Goal: Task Accomplishment & Management: Use online tool/utility

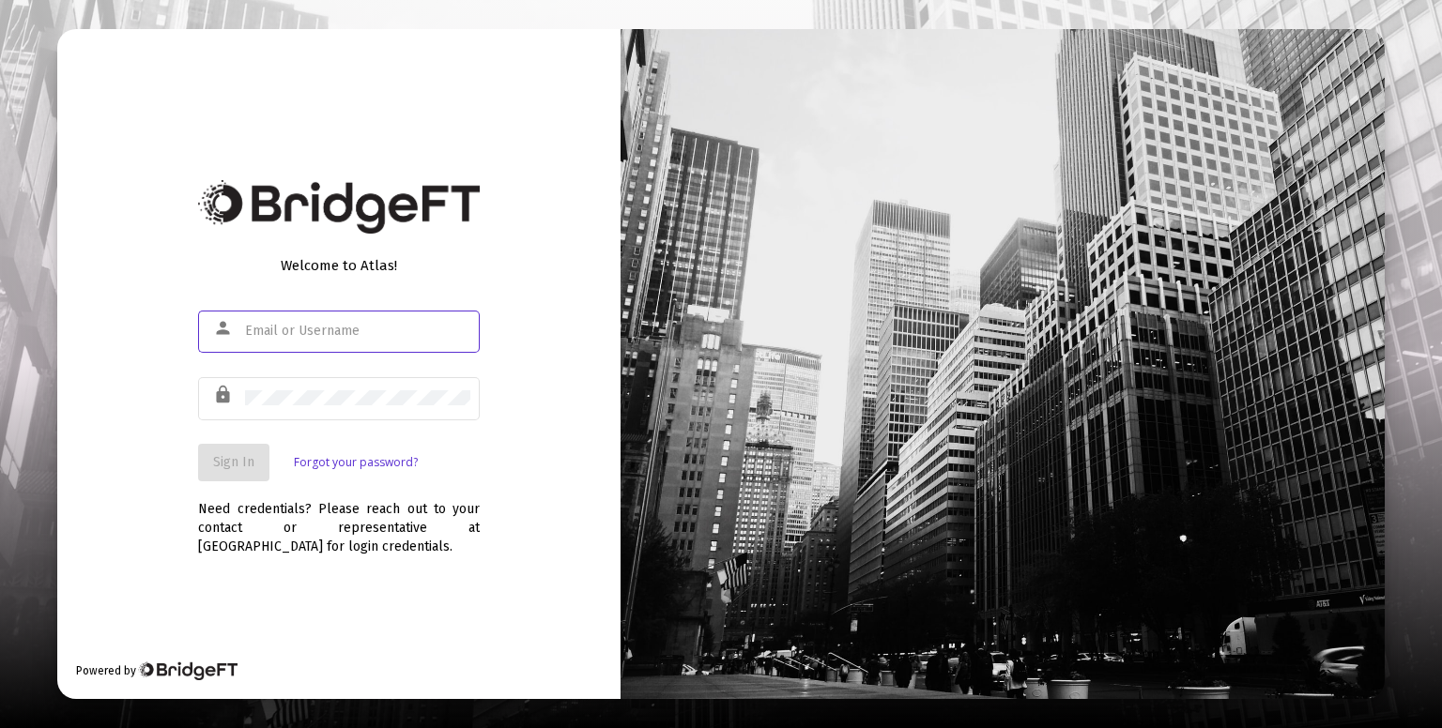
click at [397, 331] on input "text" at bounding box center [357, 331] width 225 height 15
type input "roshani@truerootfinancial.com"
click at [218, 466] on span "Sign In" at bounding box center [233, 462] width 41 height 16
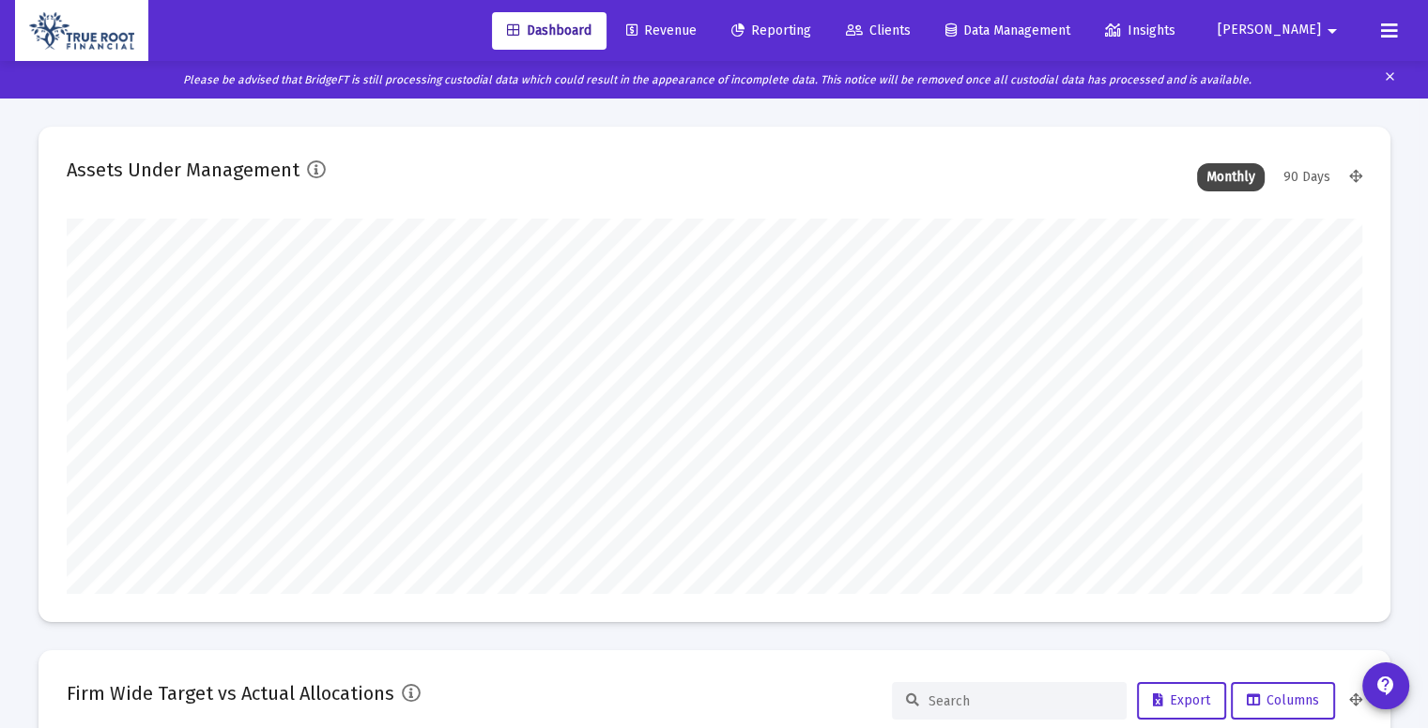
scroll to position [375, 1295]
type input "2025-08-28"
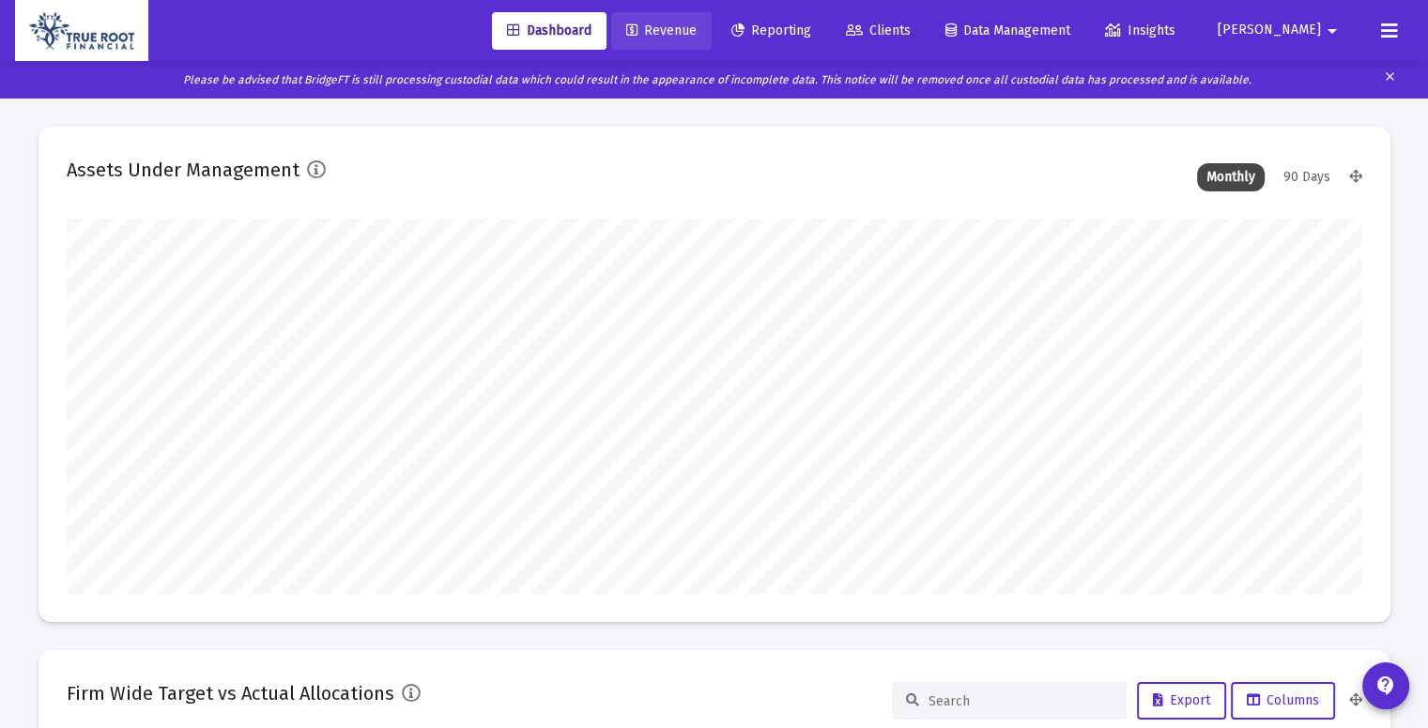
click at [696, 35] on span "Revenue" at bounding box center [661, 31] width 70 height 16
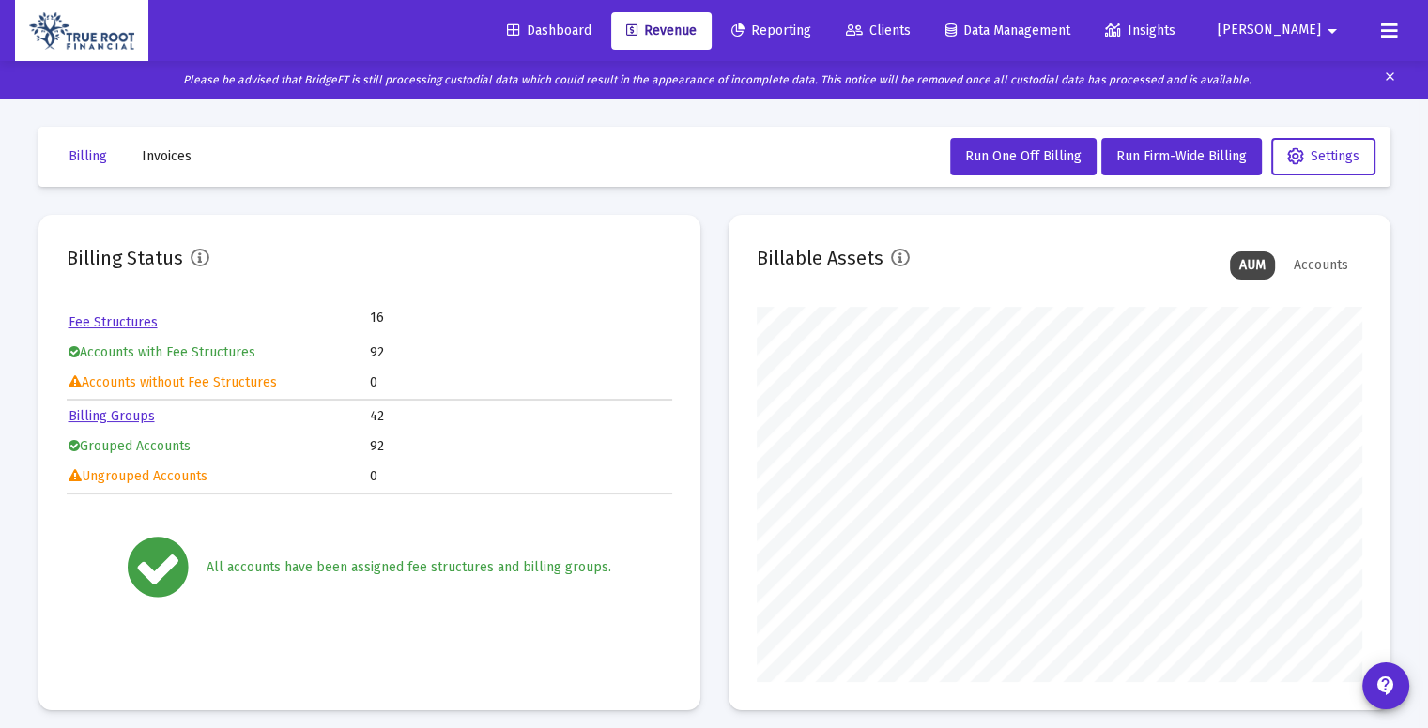
scroll to position [375, 605]
click at [124, 420] on link "Billing Groups" at bounding box center [112, 416] width 86 height 16
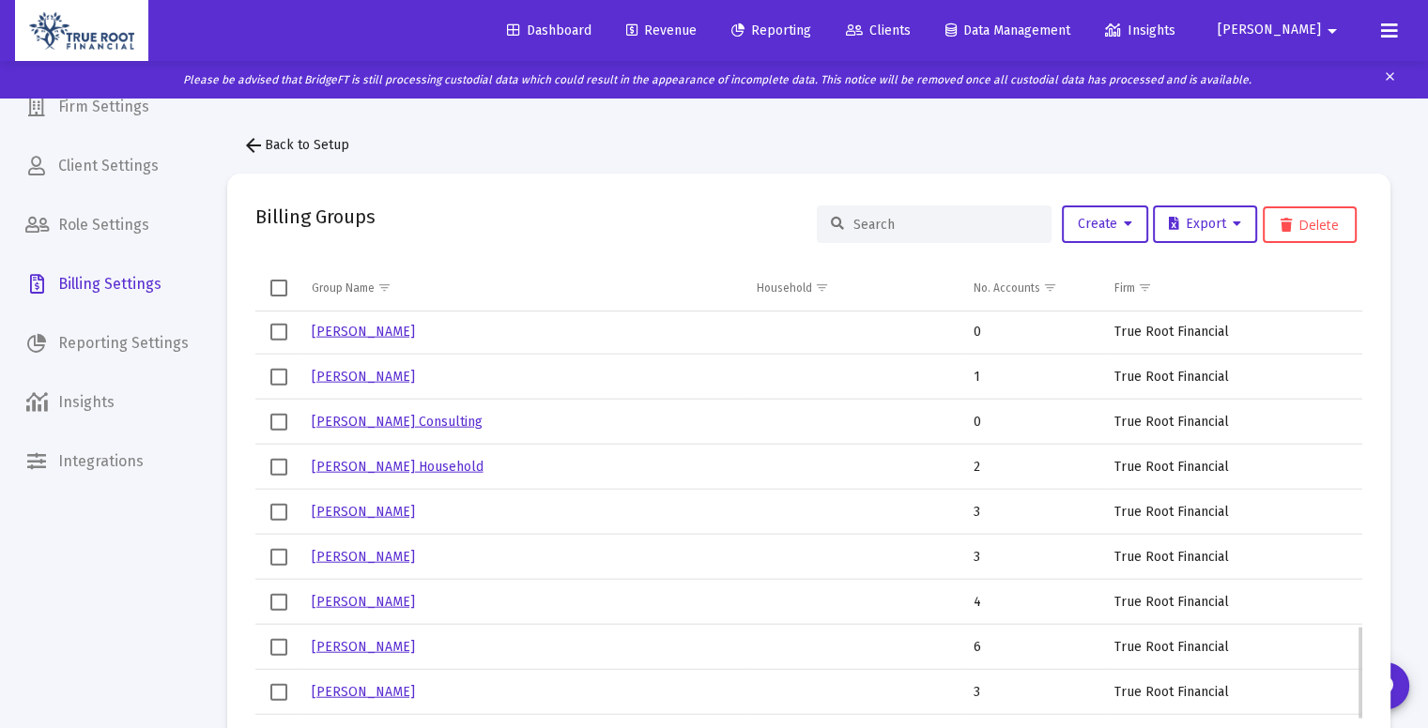
scroll to position [1468, 0]
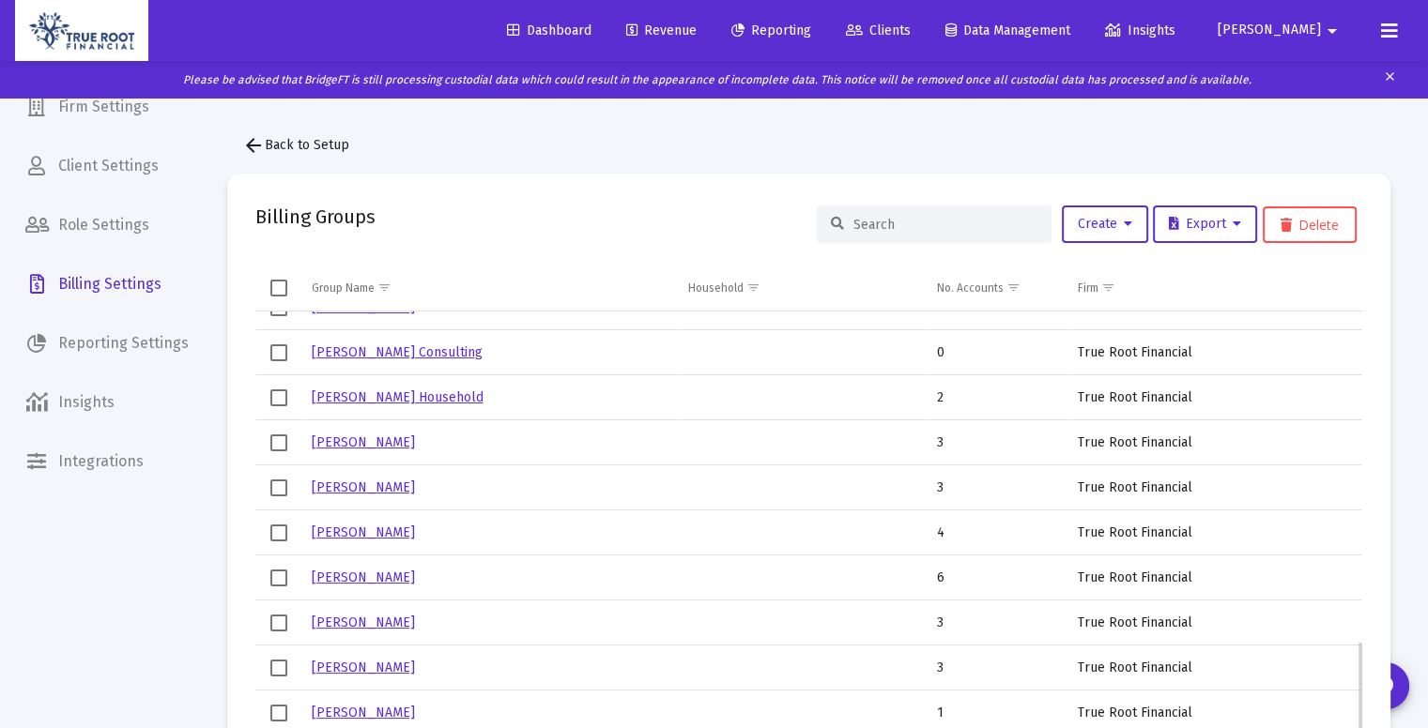
click at [375, 711] on link "Asif Salehjee" at bounding box center [363, 713] width 103 height 16
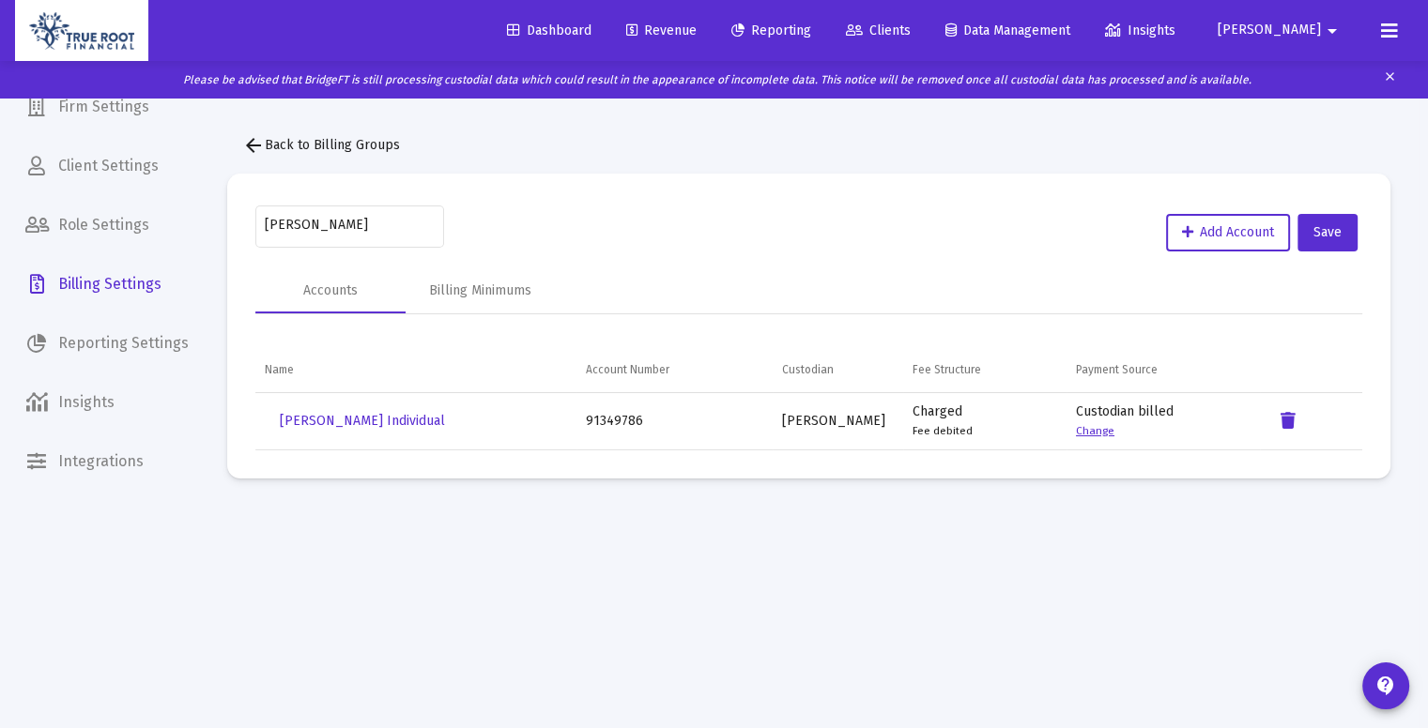
click at [1085, 429] on link "Change" at bounding box center [1095, 430] width 38 height 13
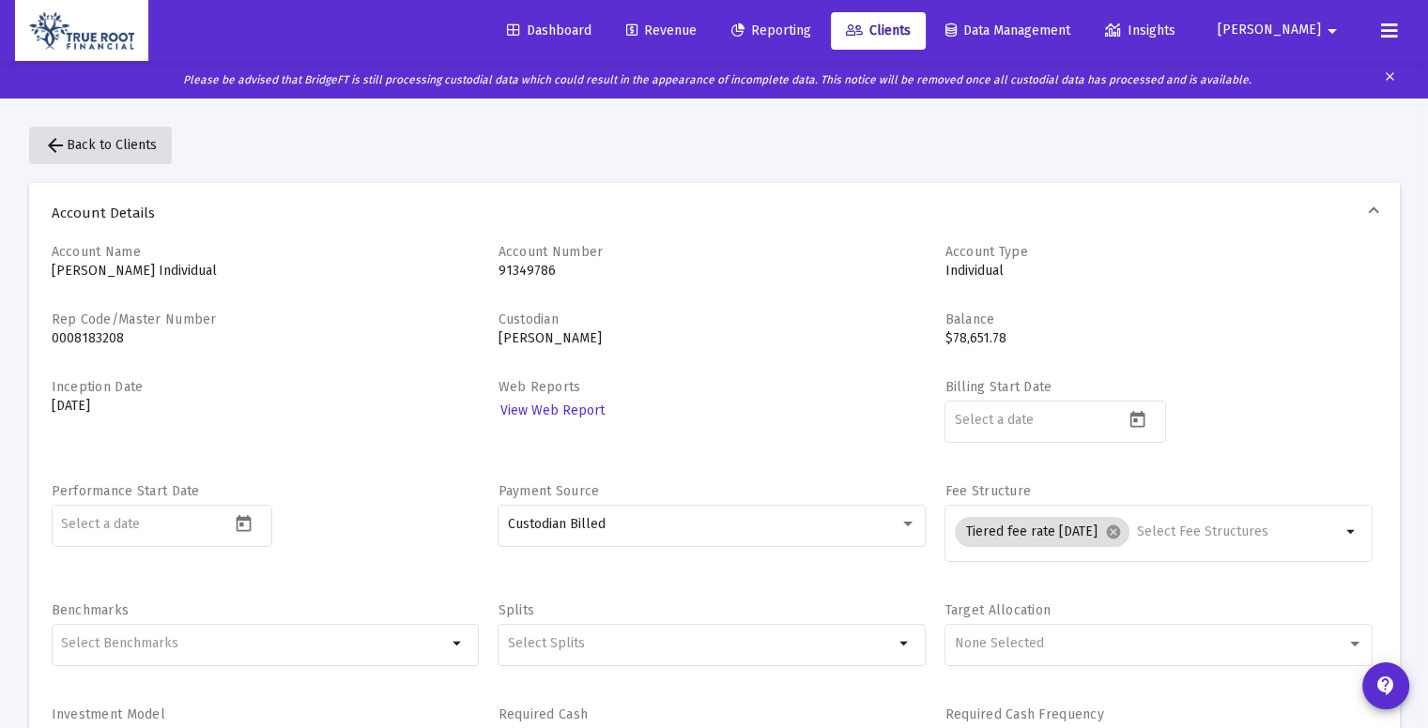
click at [53, 154] on mat-icon "arrow_back" at bounding box center [55, 145] width 23 height 23
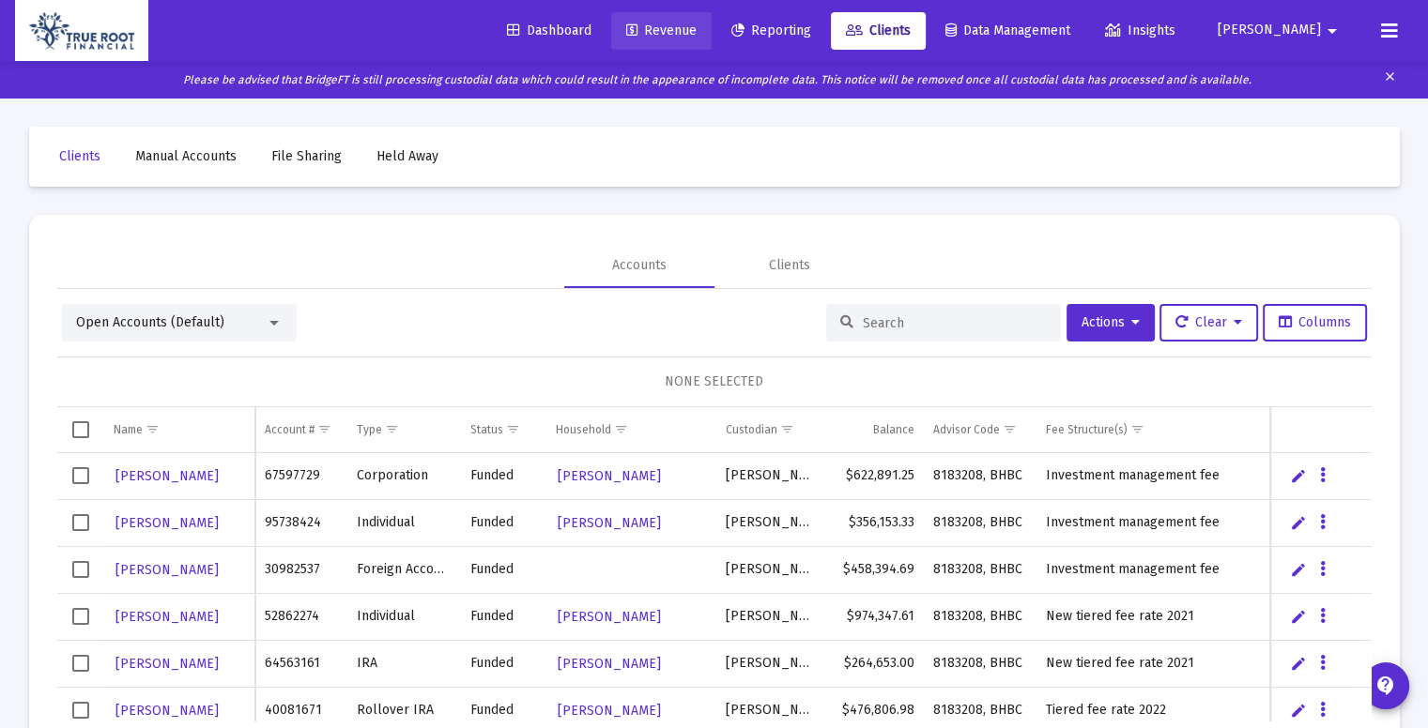
click at [696, 32] on span "Revenue" at bounding box center [661, 31] width 70 height 16
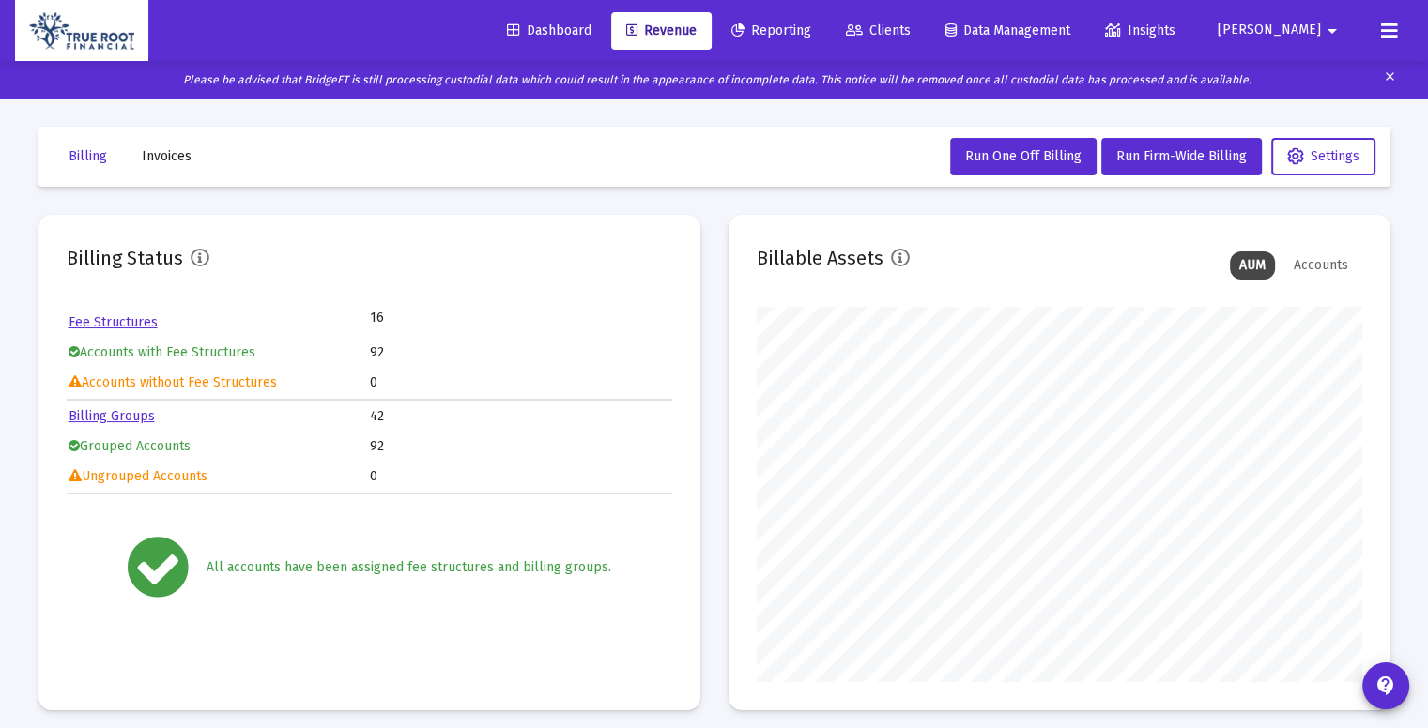
scroll to position [375, 605]
click at [132, 324] on link "Fee Structures" at bounding box center [113, 322] width 89 height 16
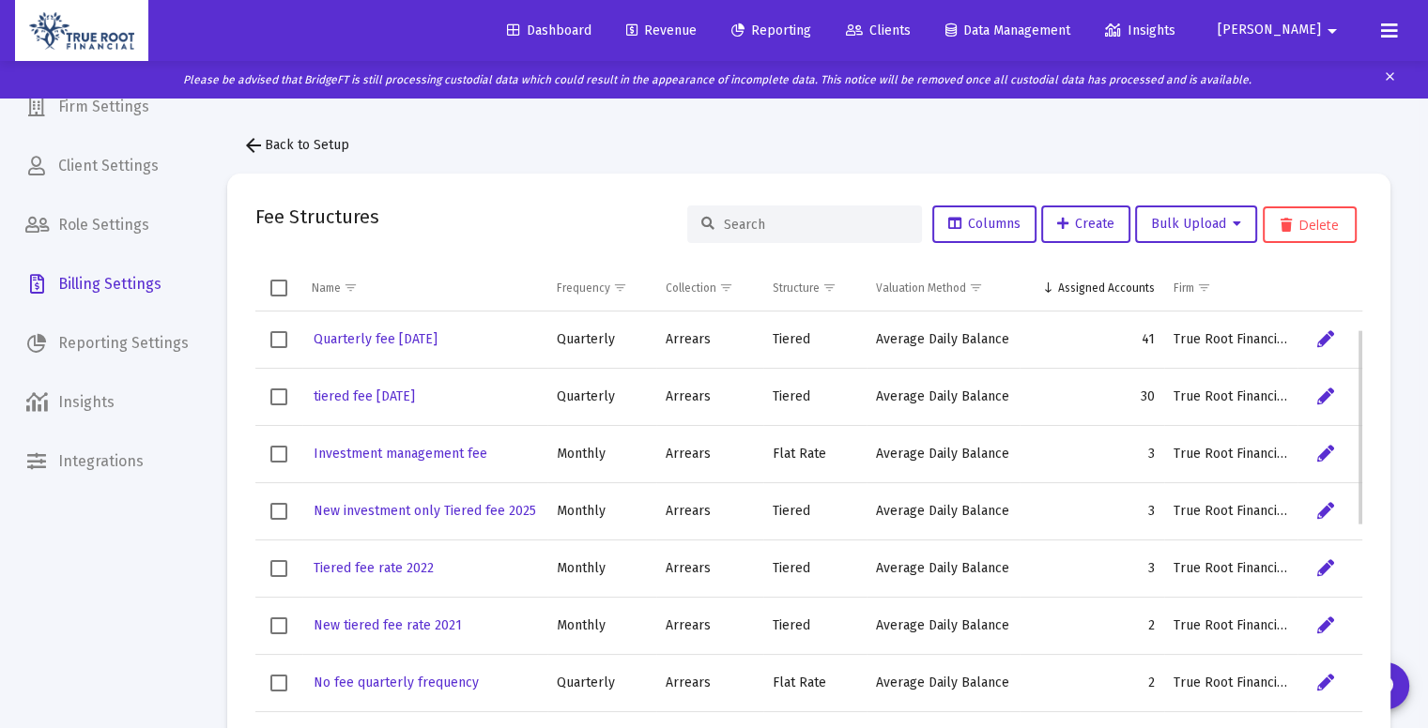
scroll to position [488, 0]
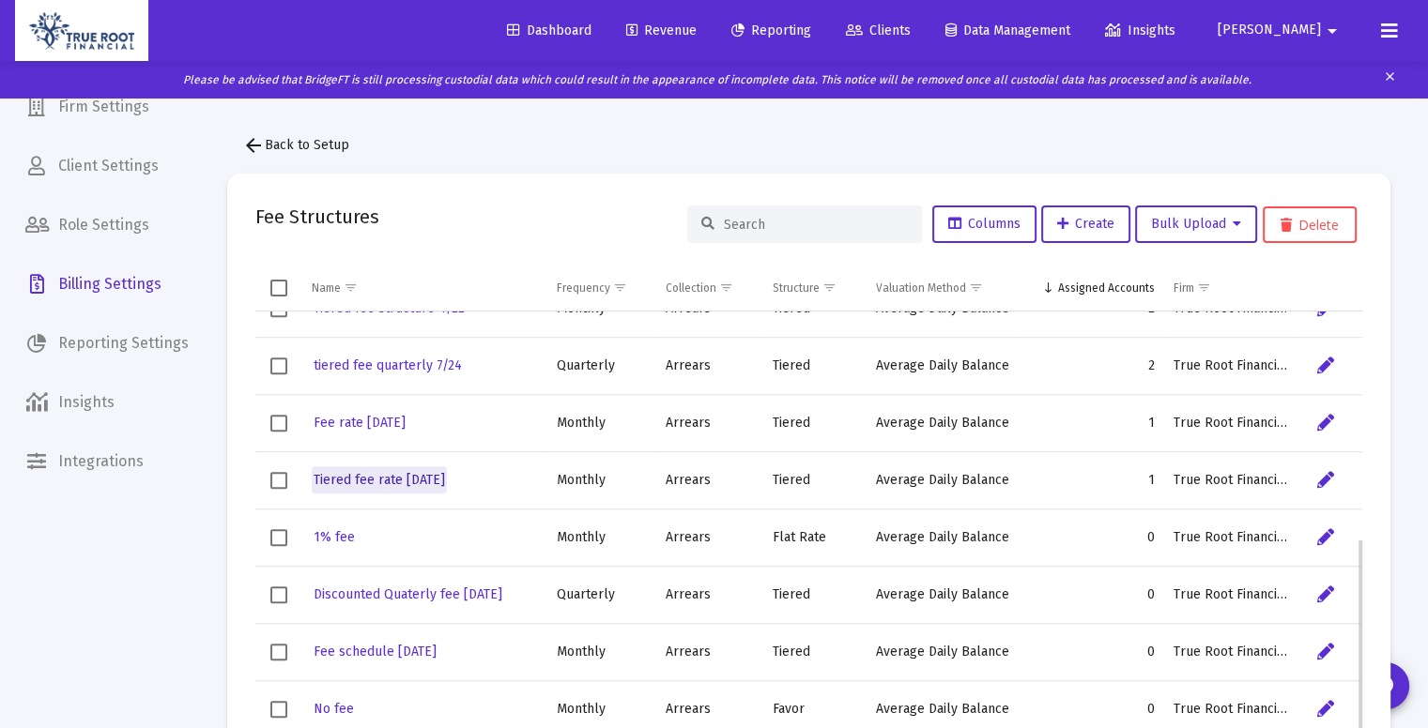
click at [445, 482] on span "Tiered fee rate 08.1.2025" at bounding box center [378, 480] width 131 height 16
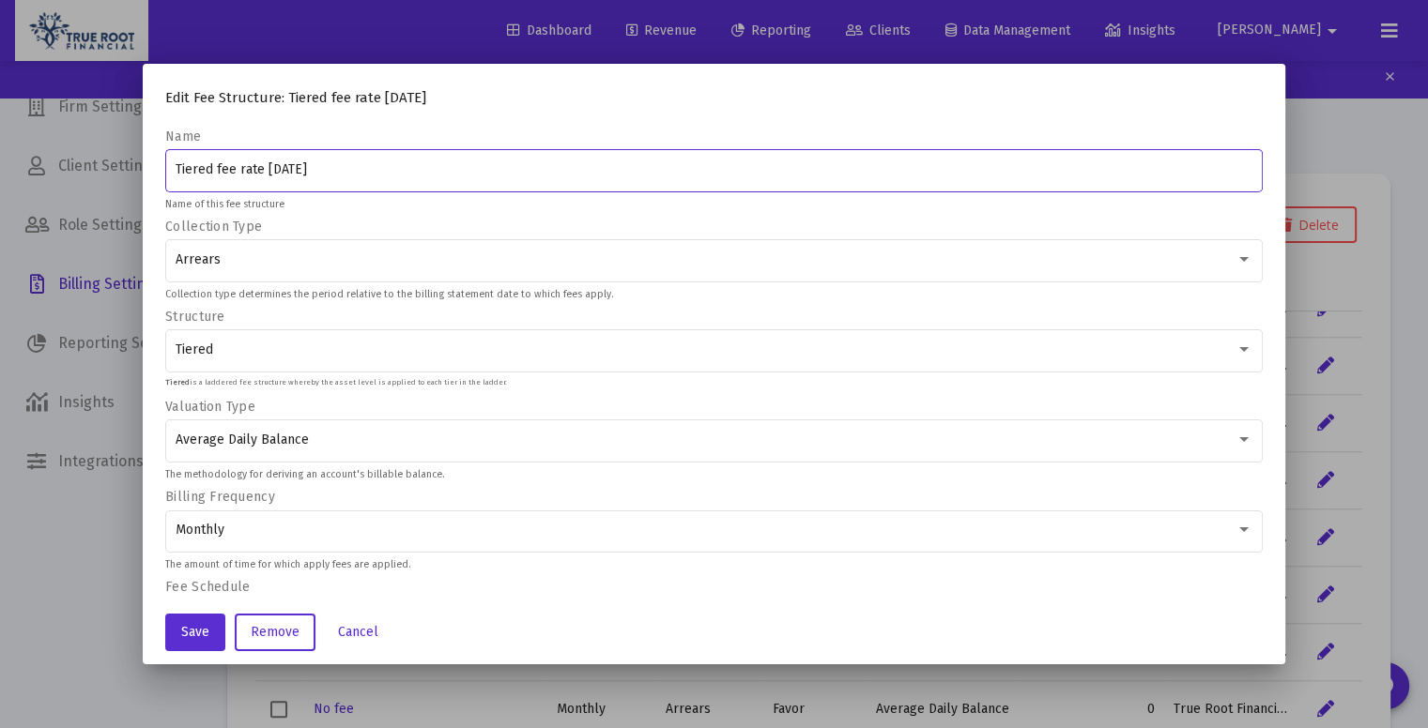
scroll to position [267, 0]
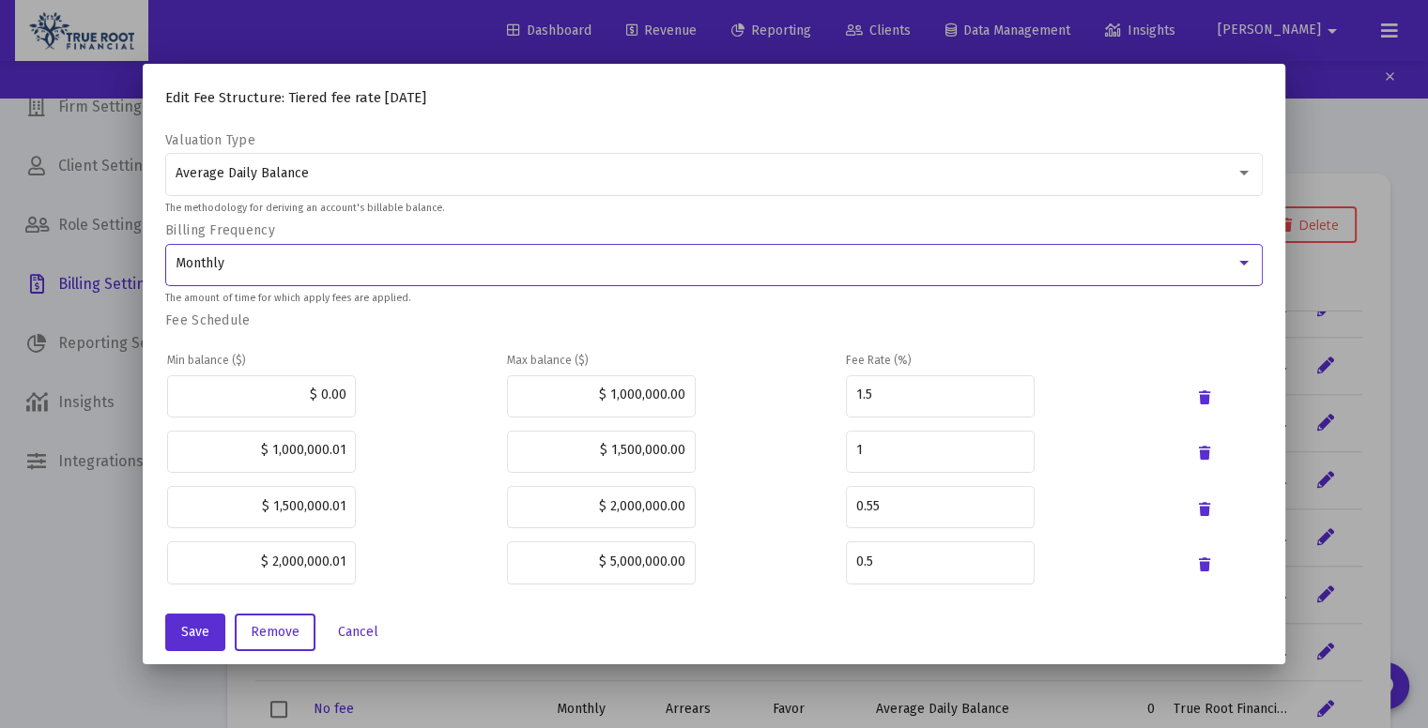
click at [1238, 256] on div at bounding box center [1243, 263] width 17 height 15
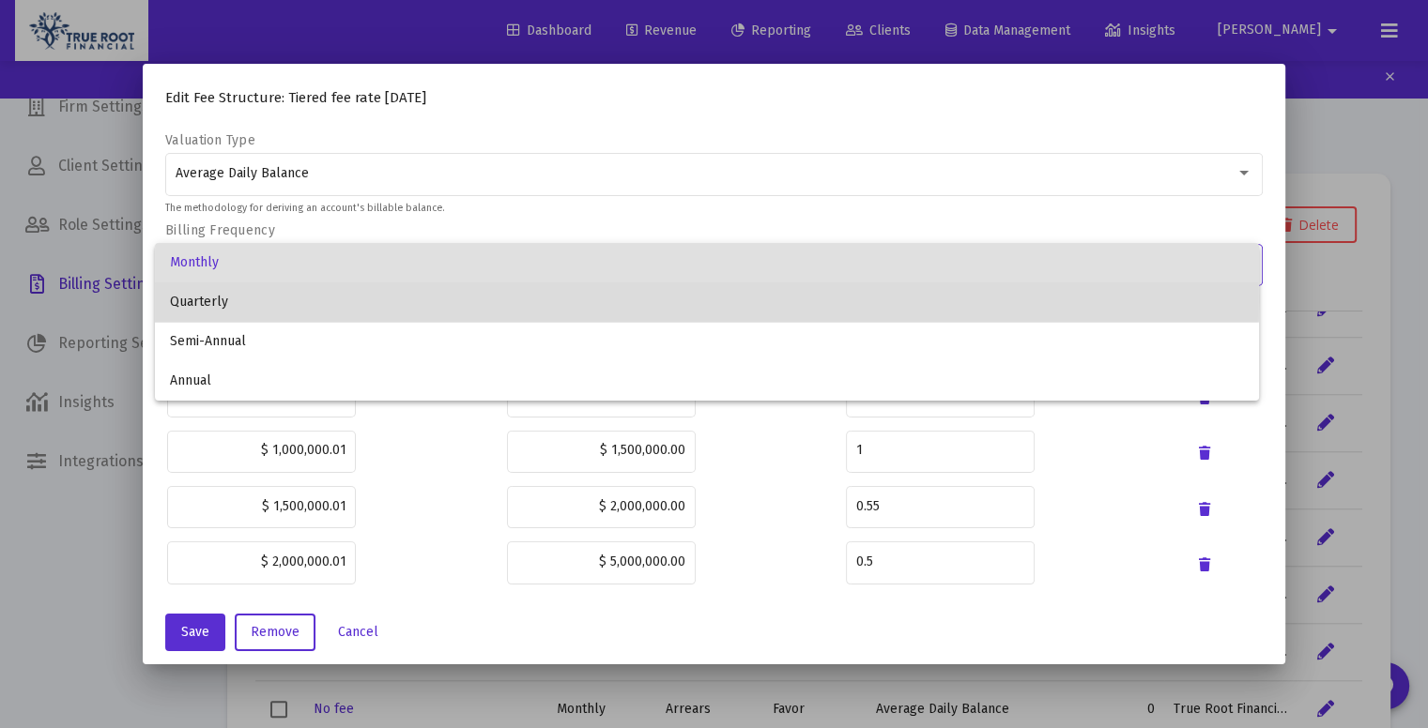
click at [310, 298] on span "Quarterly" at bounding box center [707, 302] width 1075 height 39
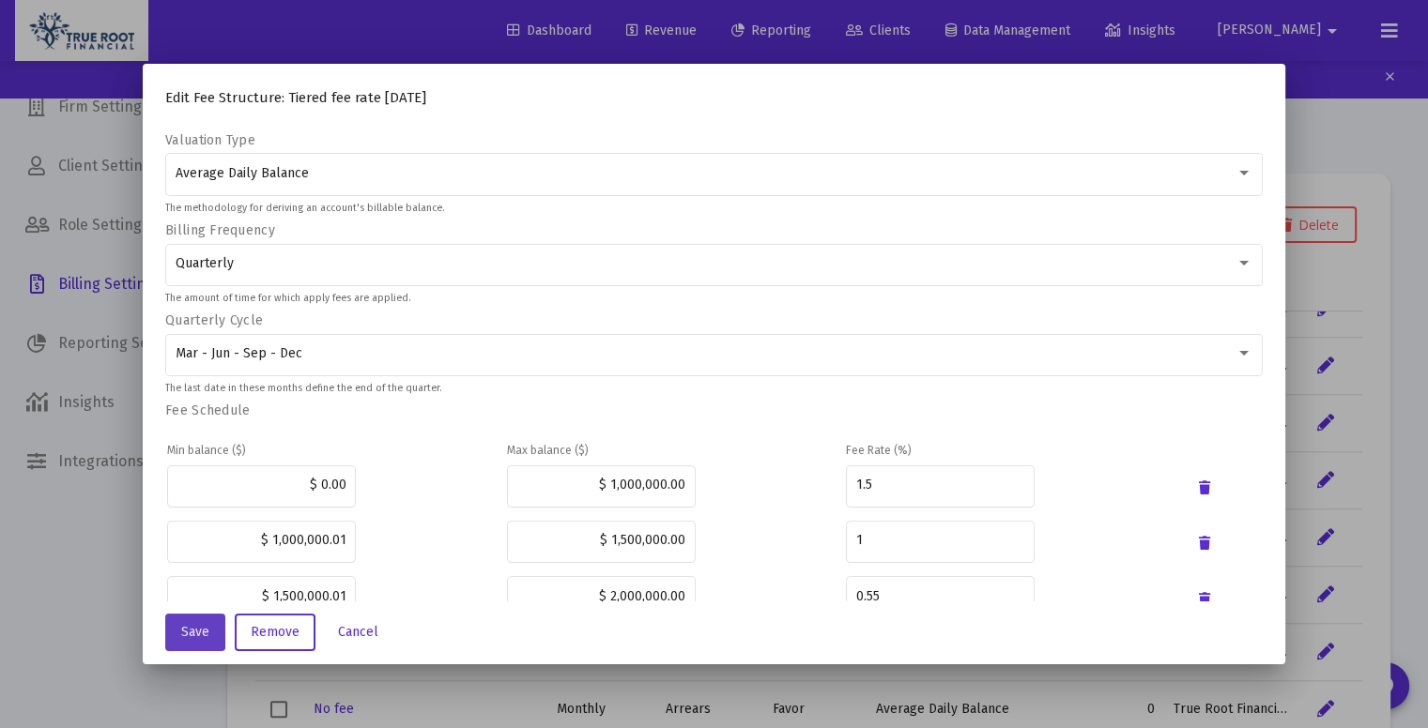
click at [191, 623] on button "Save" at bounding box center [195, 633] width 60 height 38
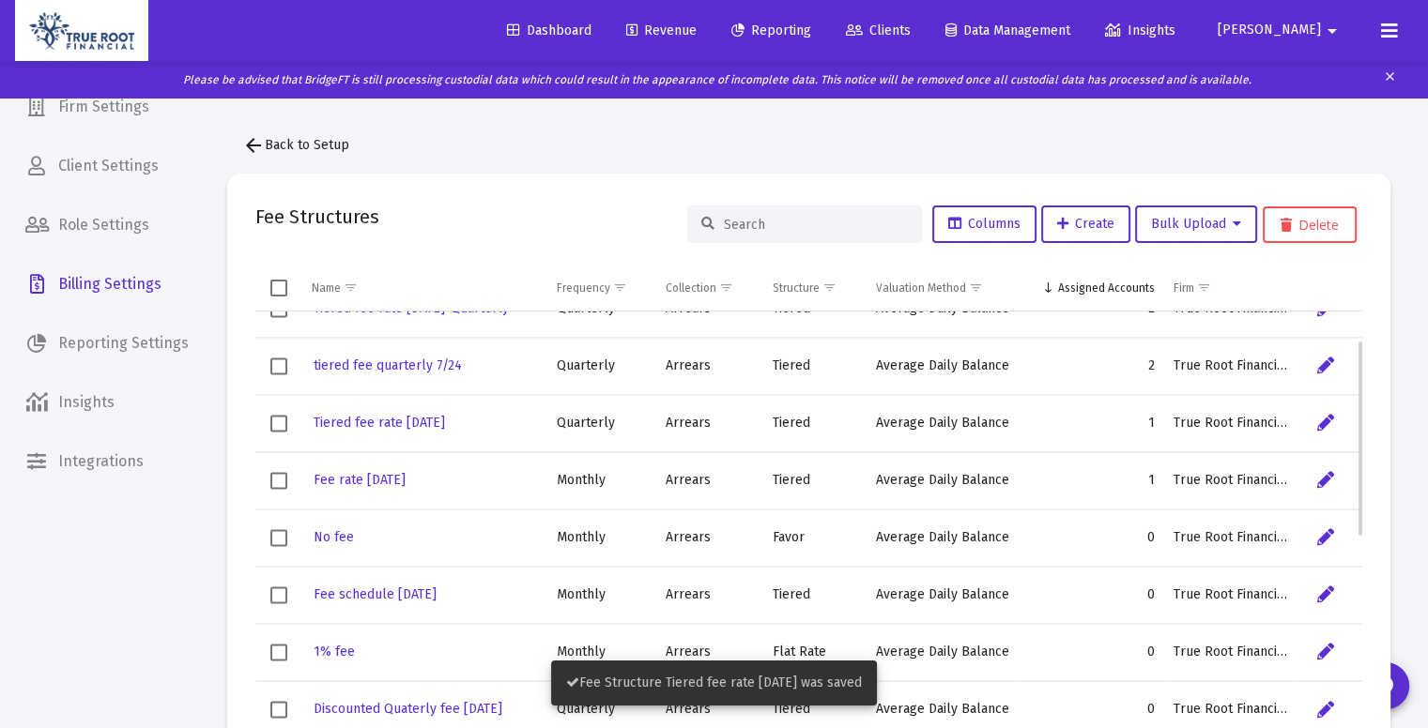
scroll to position [0, 0]
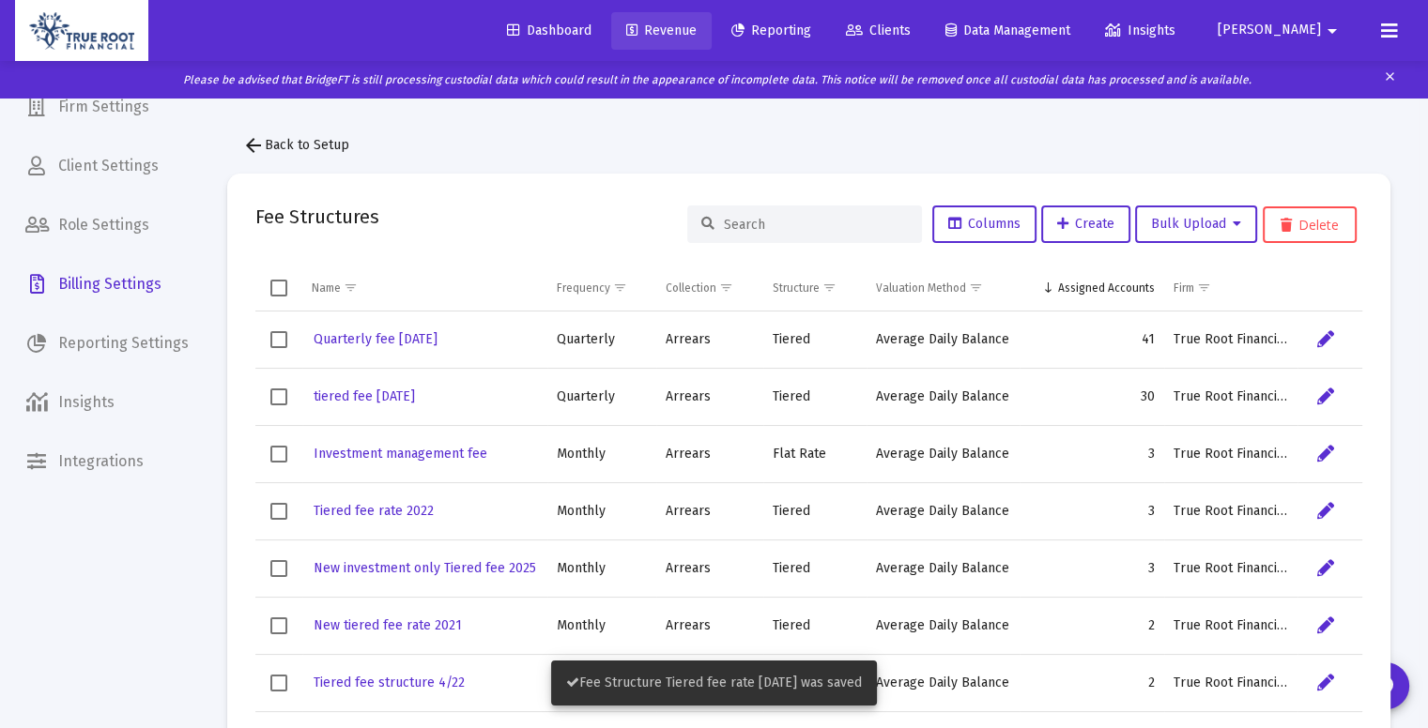
click at [708, 43] on link "Revenue" at bounding box center [661, 31] width 100 height 38
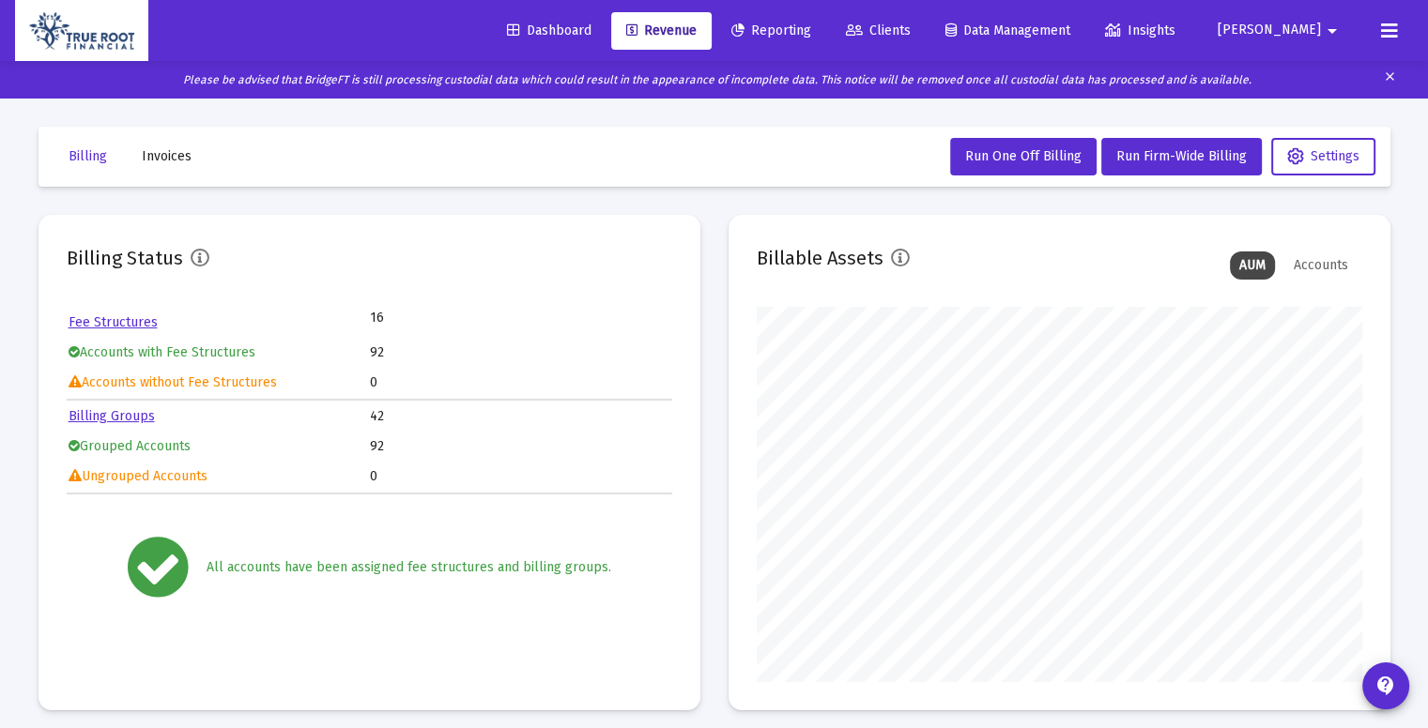
scroll to position [375, 605]
click at [1175, 159] on span "Run Firm-Wide Billing" at bounding box center [1181, 156] width 130 height 16
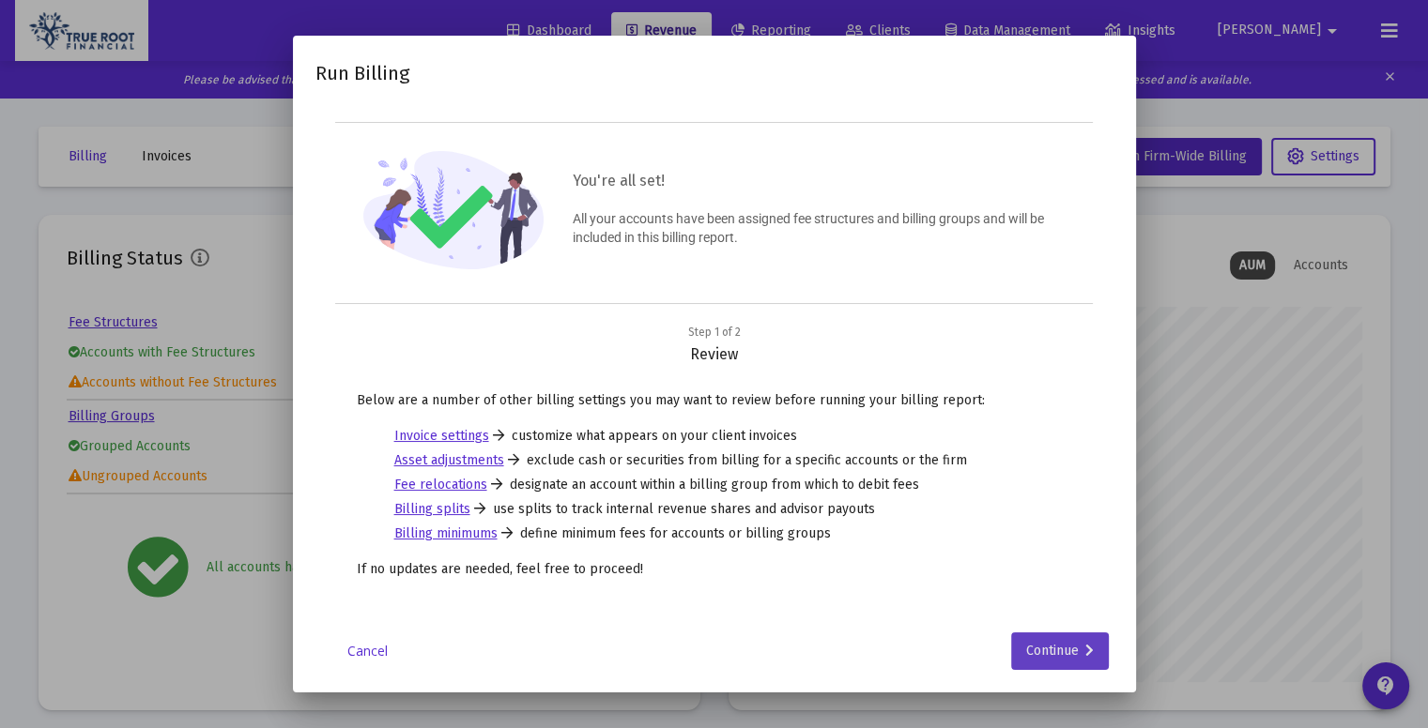
click at [1070, 638] on div "Continue" at bounding box center [1060, 652] width 68 height 38
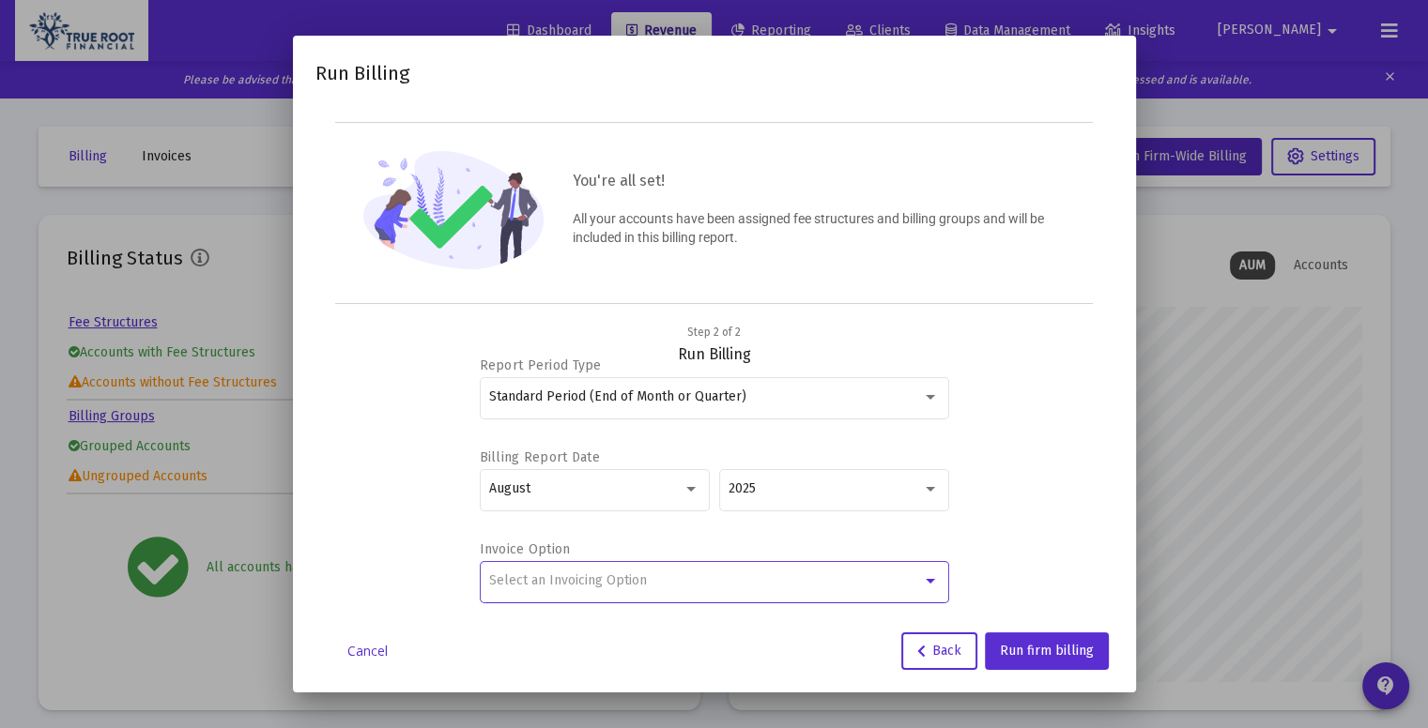
click at [905, 579] on div "Select an Invoicing Option" at bounding box center [705, 580] width 433 height 15
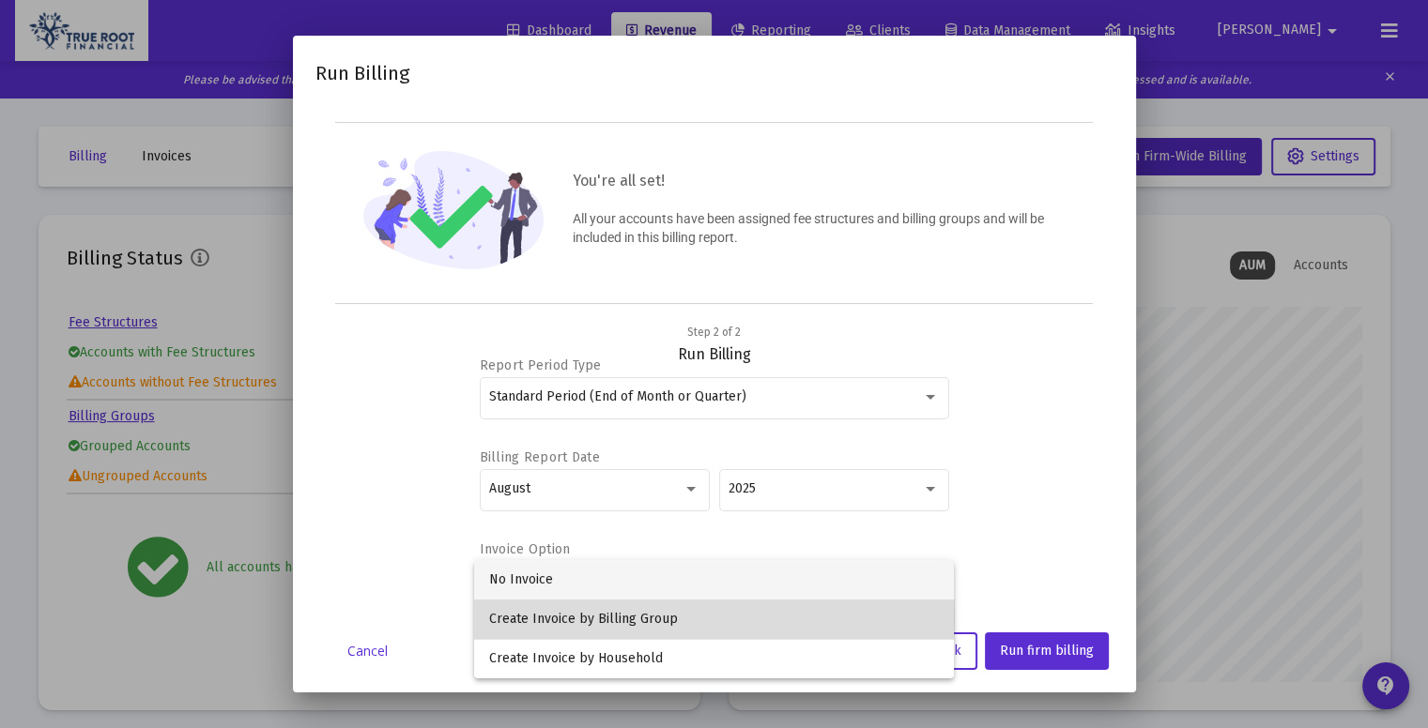
click at [562, 617] on span "Create Invoice by Billing Group" at bounding box center [714, 619] width 450 height 39
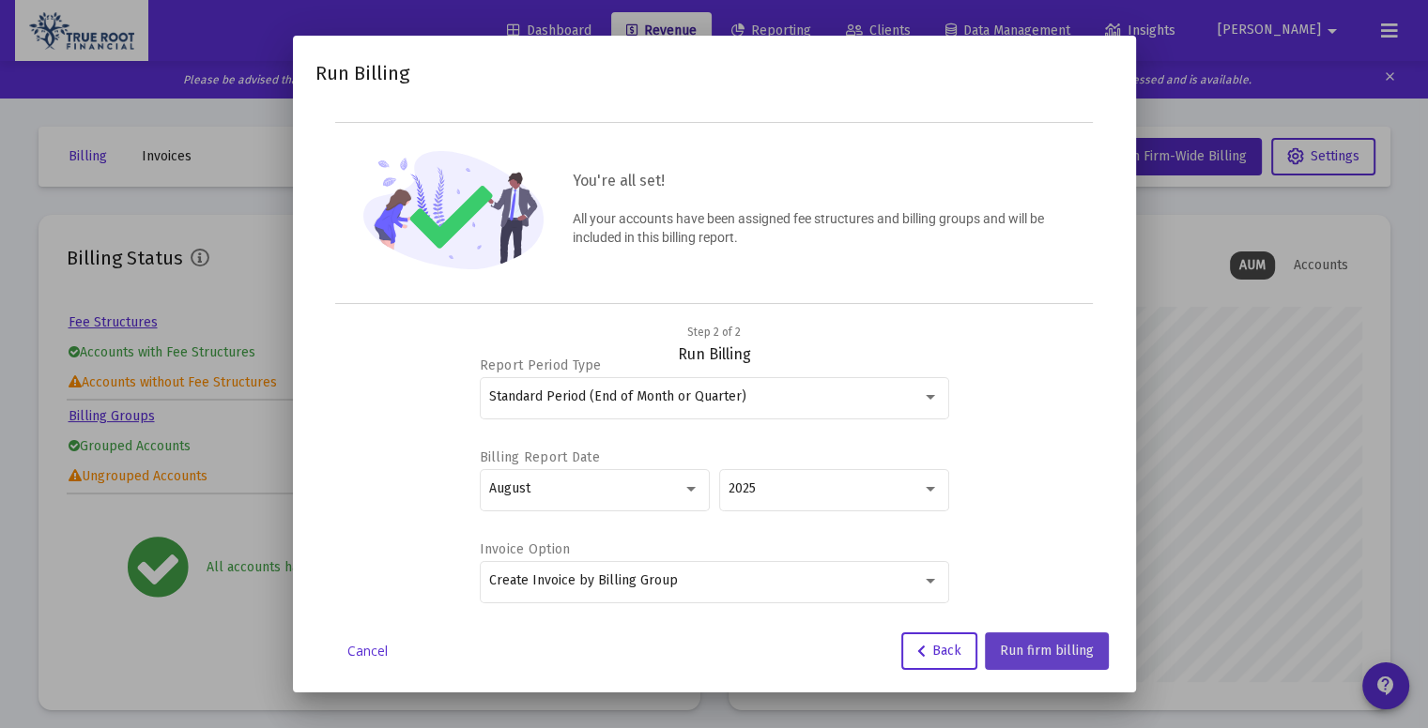
click at [1048, 652] on span "Run firm billing" at bounding box center [1047, 651] width 94 height 16
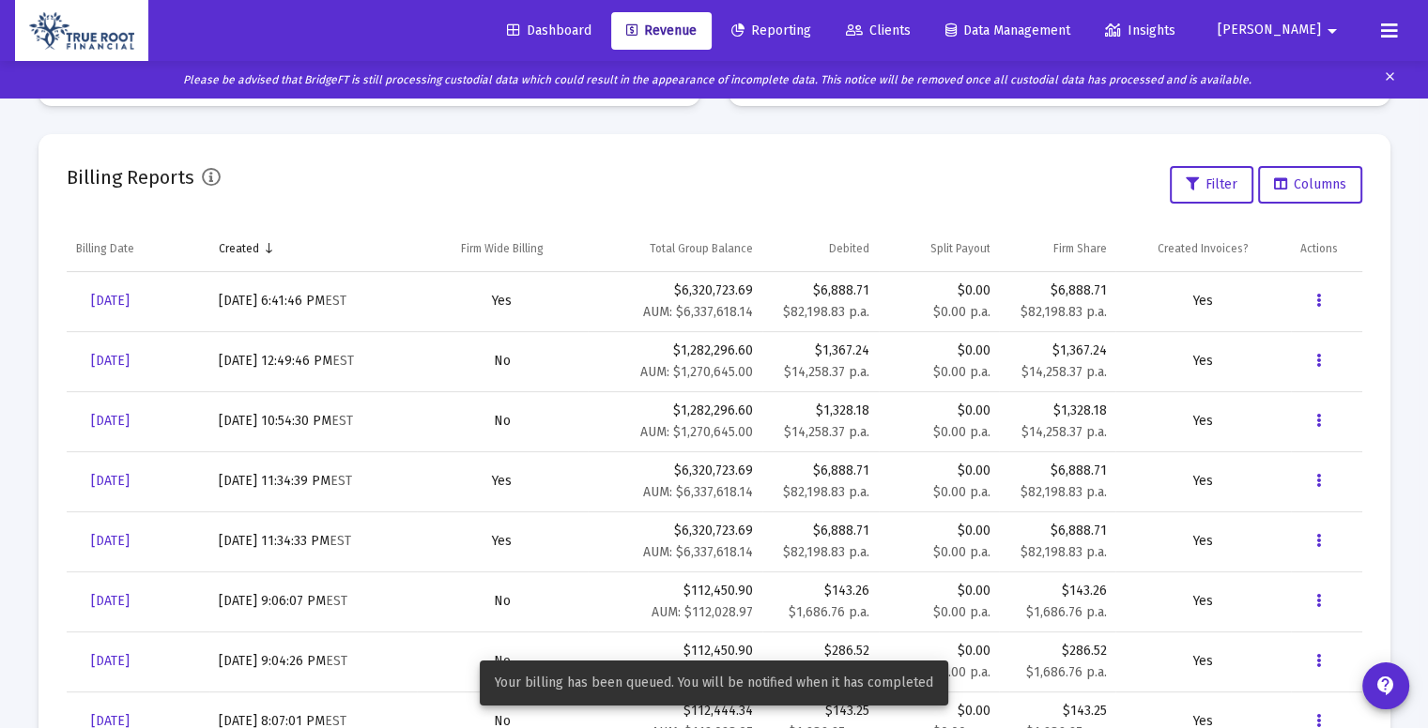
scroll to position [0, 0]
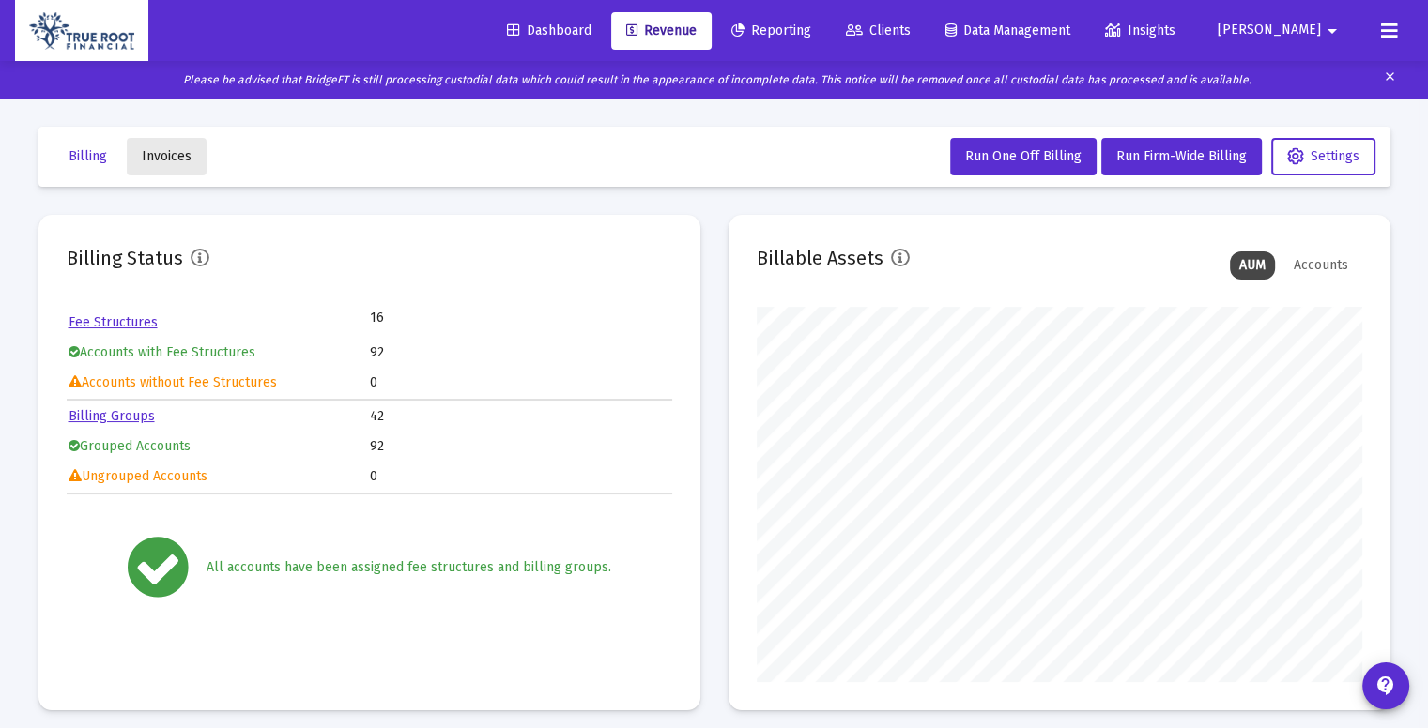
click at [171, 155] on span "Invoices" at bounding box center [167, 156] width 50 height 16
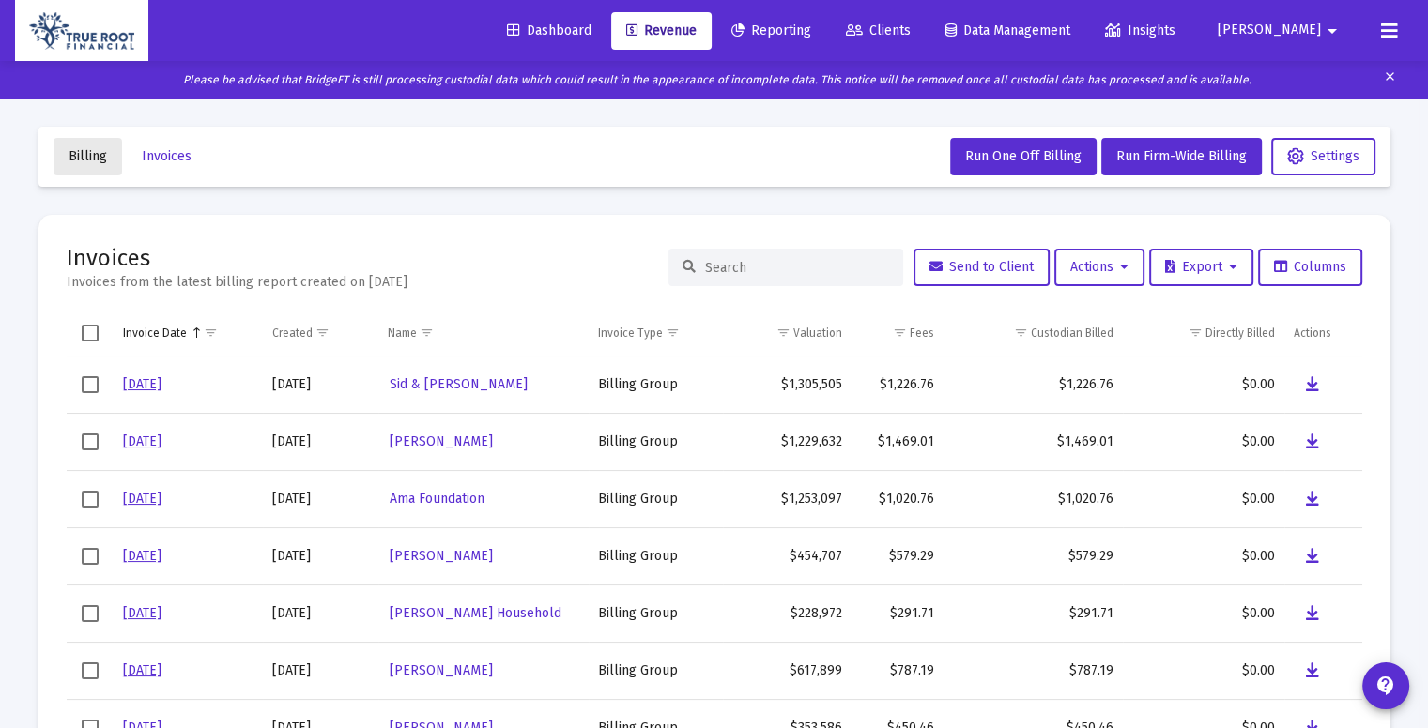
click at [84, 167] on button "Billing" at bounding box center [88, 157] width 69 height 38
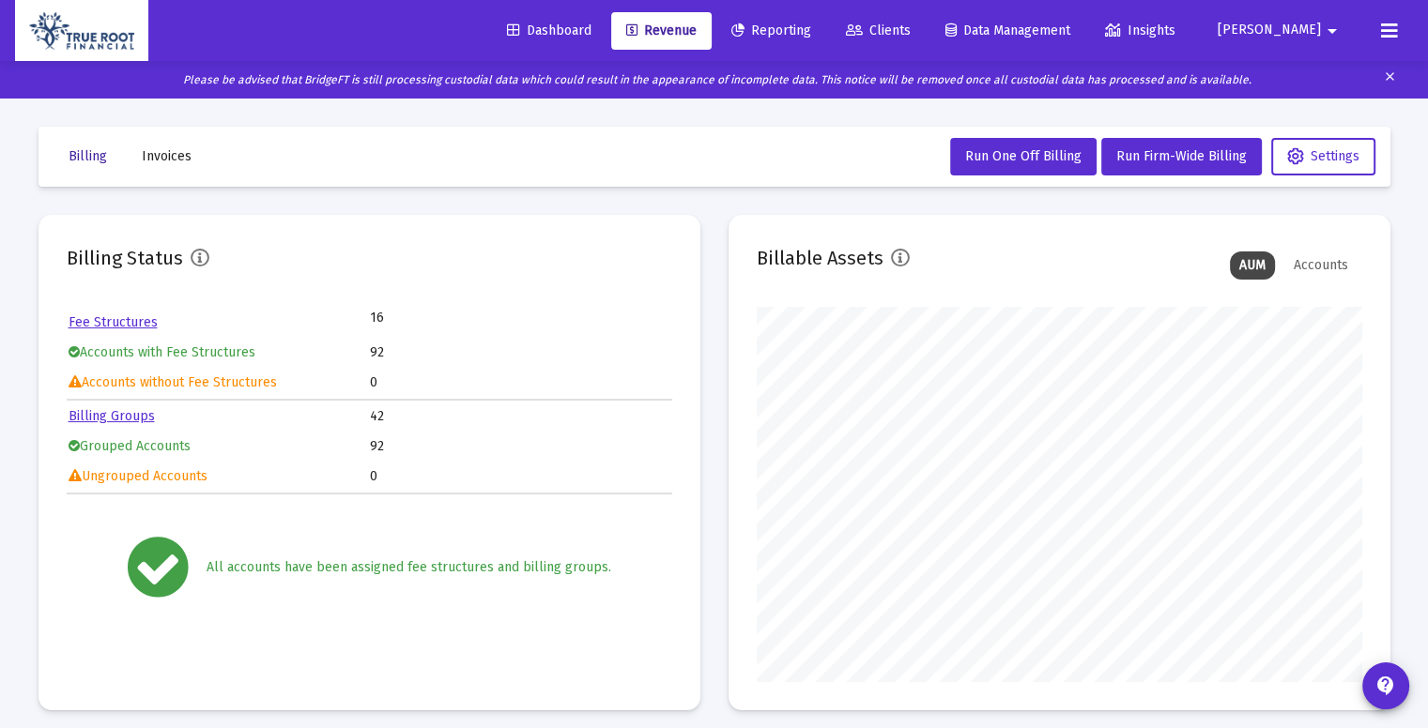
scroll to position [375, 605]
click at [1220, 150] on span "Run Firm-Wide Billing" at bounding box center [1181, 156] width 130 height 16
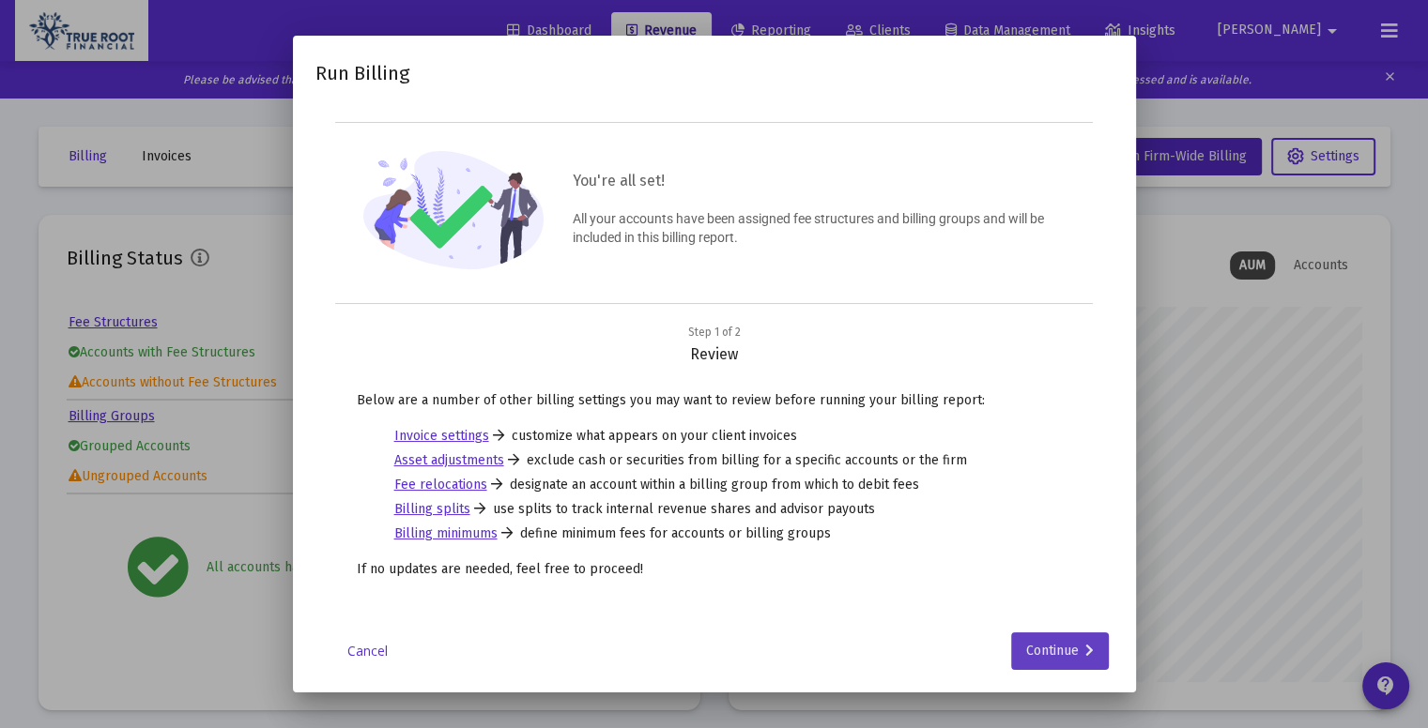
click at [1078, 644] on div "Continue" at bounding box center [1060, 652] width 68 height 38
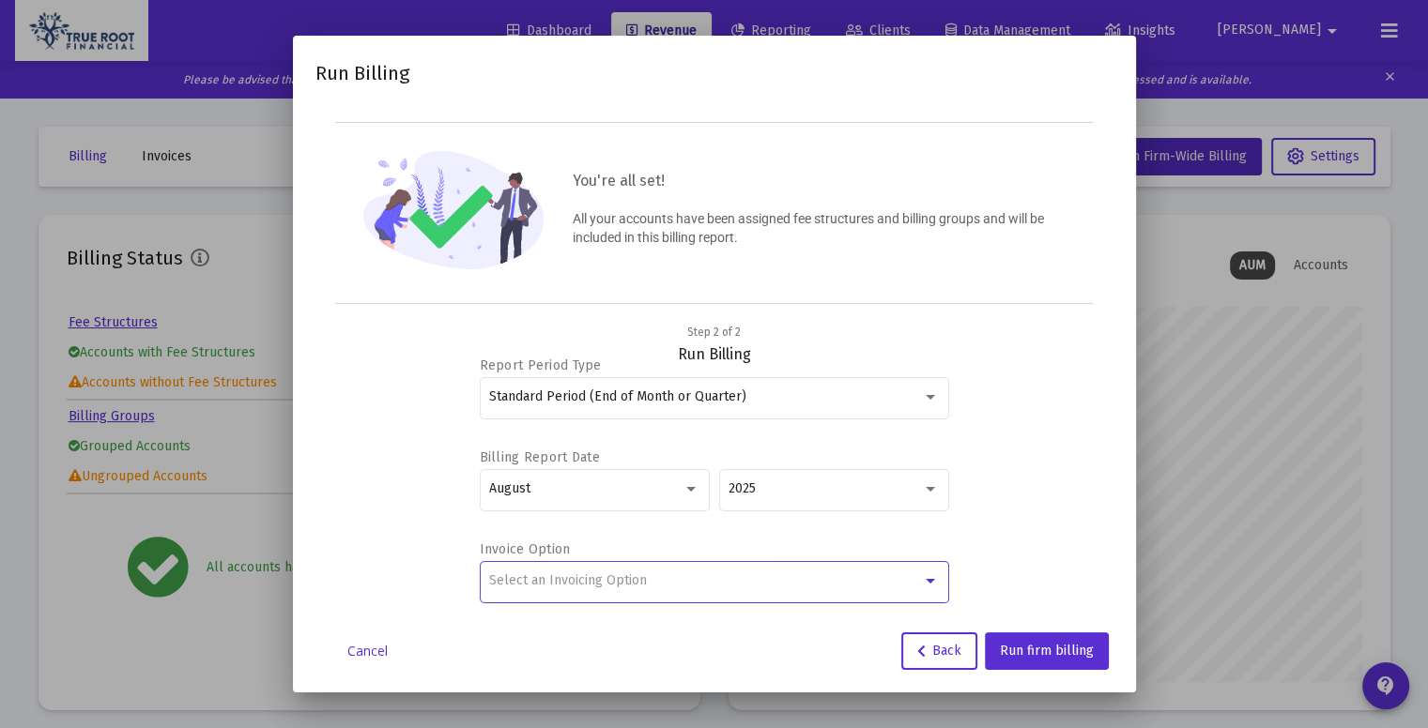
click at [931, 584] on div at bounding box center [930, 580] width 17 height 15
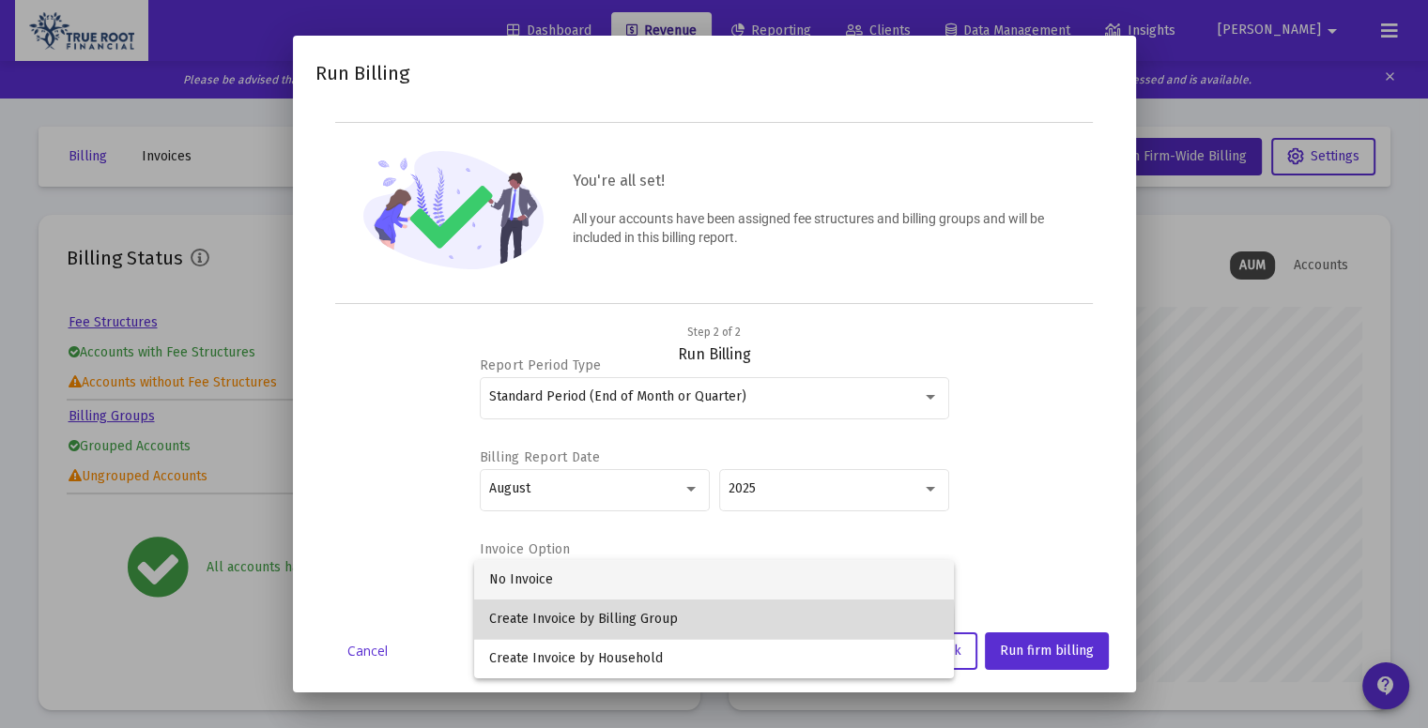
click at [641, 625] on span "Create Invoice by Billing Group" at bounding box center [714, 619] width 450 height 39
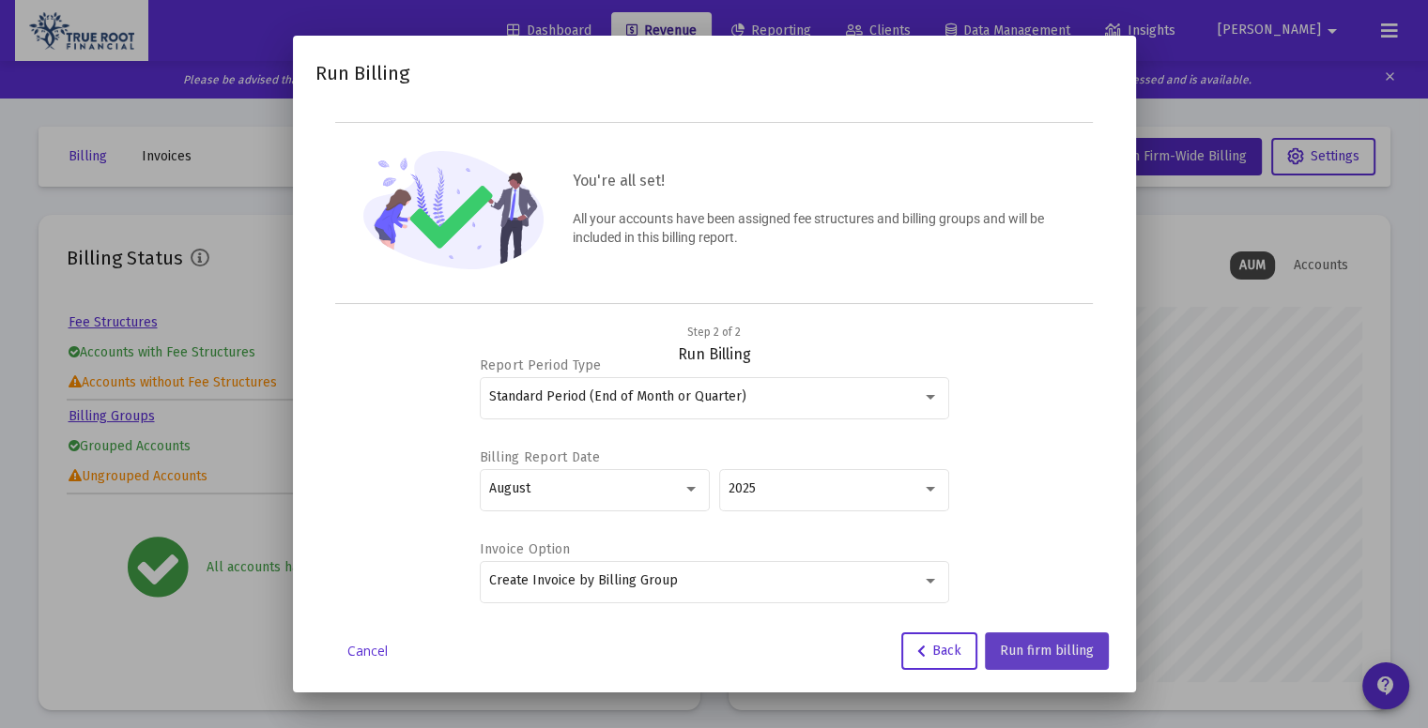
click at [1044, 649] on span "Run firm billing" at bounding box center [1047, 651] width 94 height 16
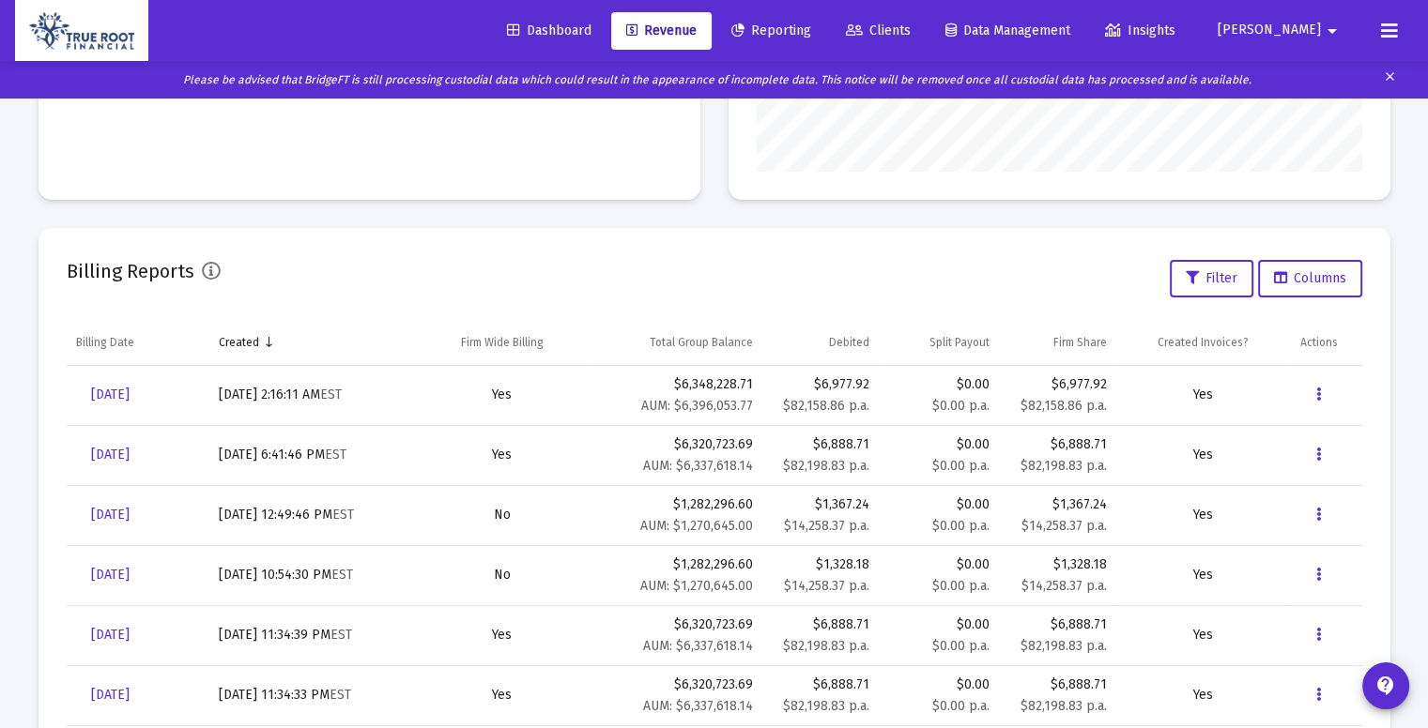
scroll to position [0, 0]
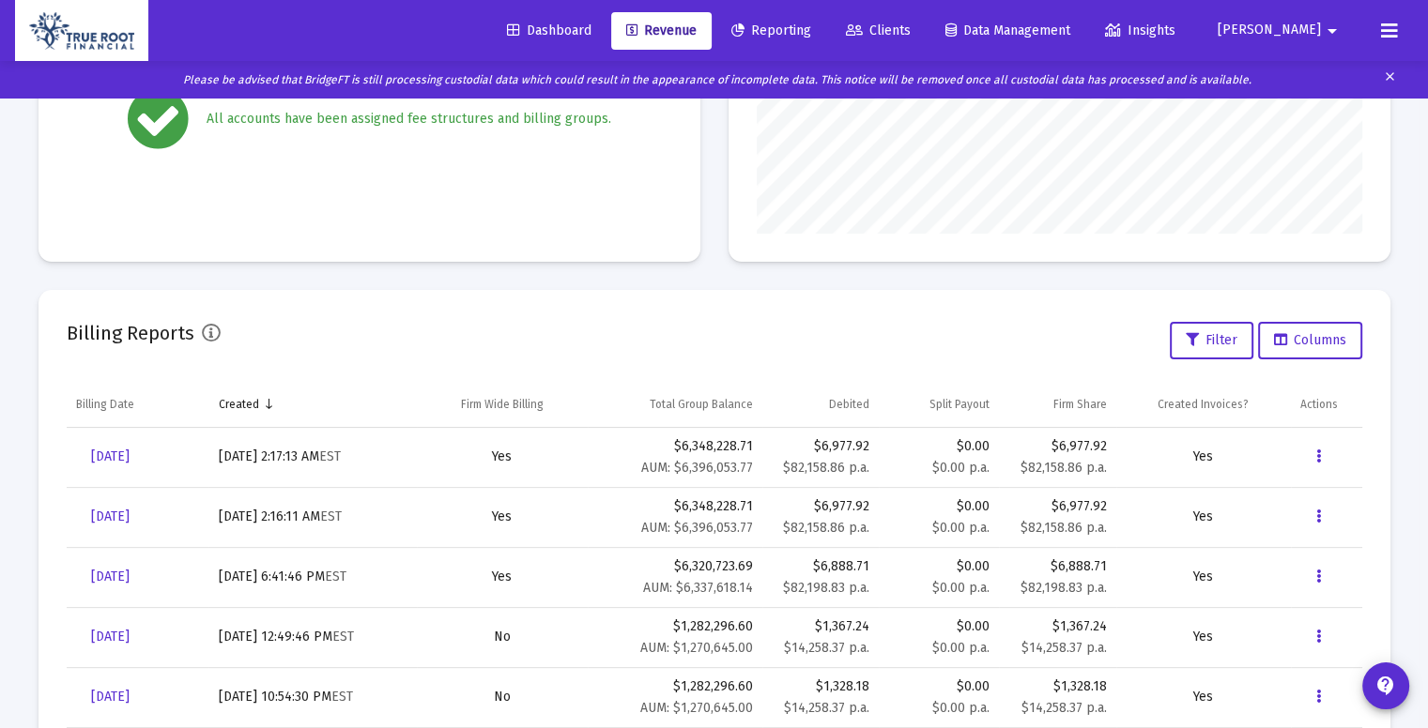
scroll to position [454, 0]
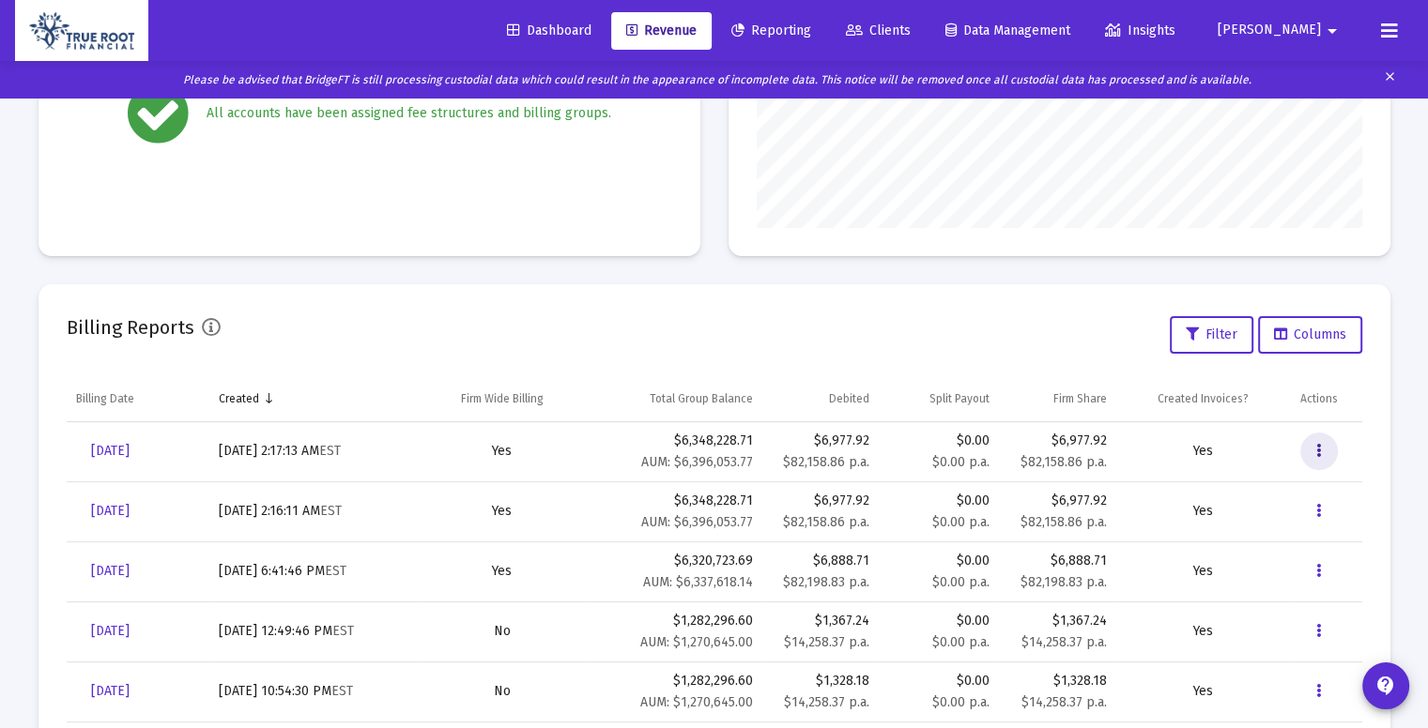
click at [1322, 450] on button "Data grid" at bounding box center [1319, 452] width 38 height 38
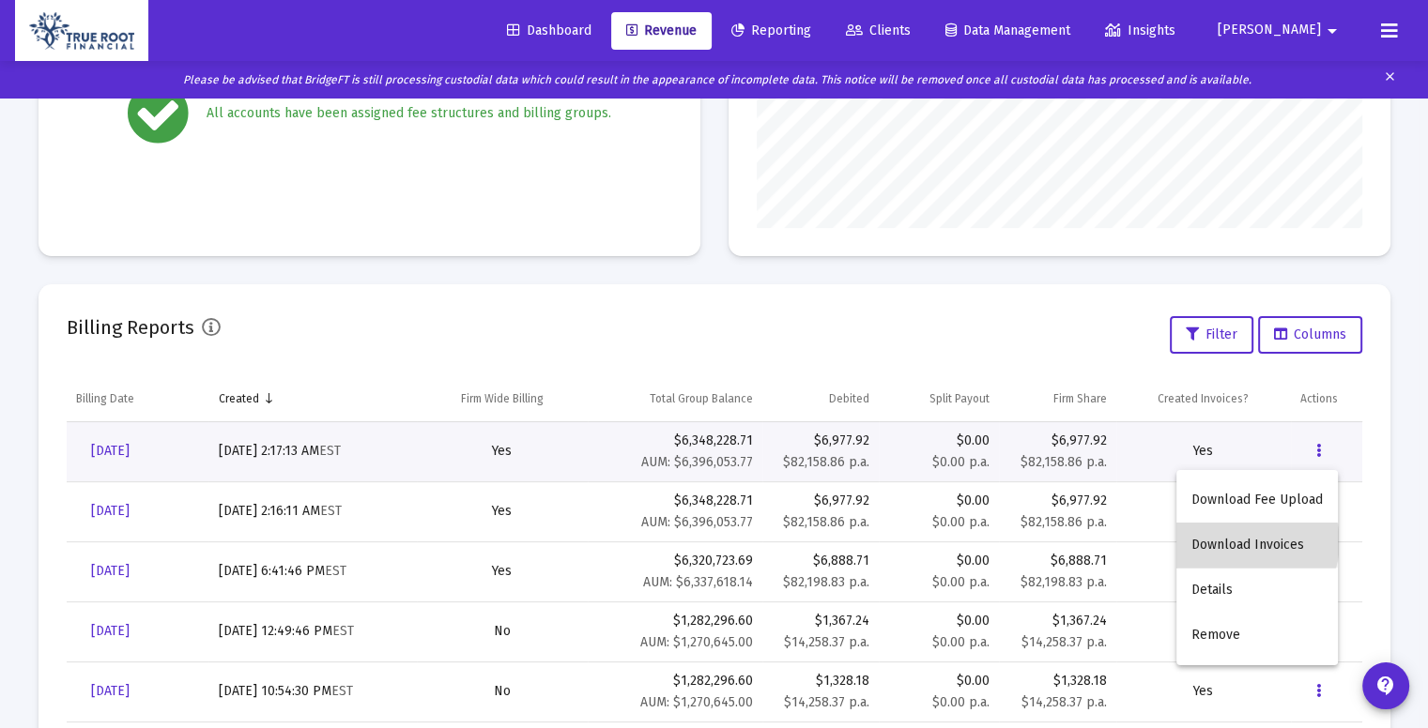
click at [1249, 543] on button "Download Invoices" at bounding box center [1256, 545] width 161 height 45
click at [1314, 454] on button "Data grid" at bounding box center [1319, 452] width 38 height 38
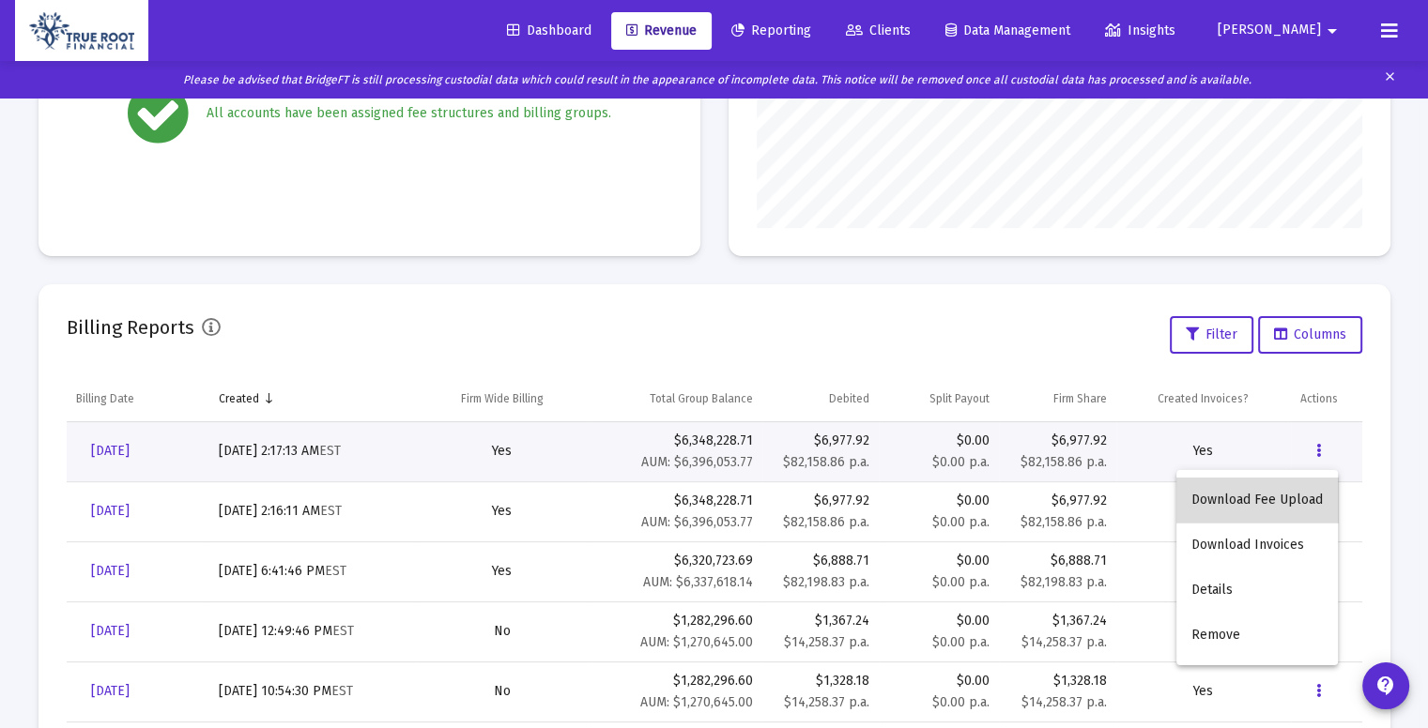
click at [1275, 497] on button "Download Fee Upload" at bounding box center [1256, 500] width 161 height 45
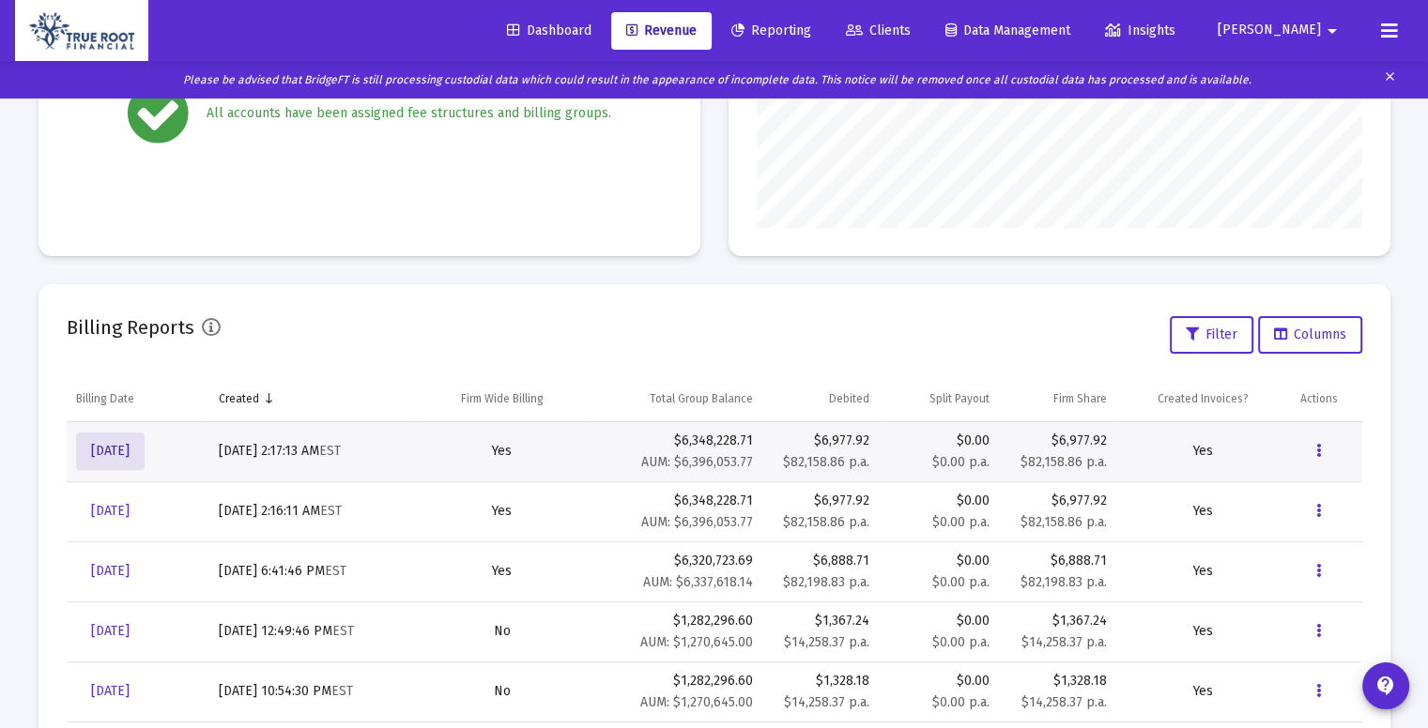
click at [130, 453] on span "[DATE]" at bounding box center [110, 451] width 38 height 16
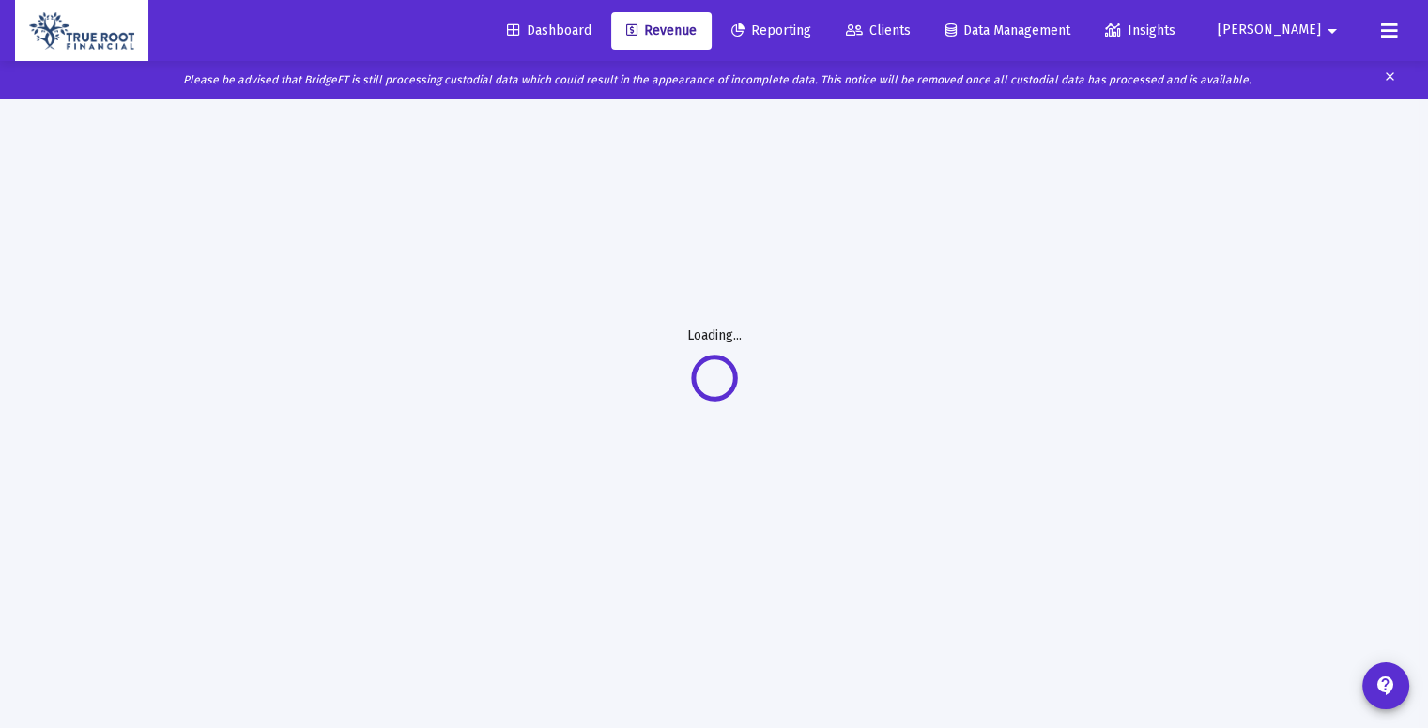
scroll to position [98, 0]
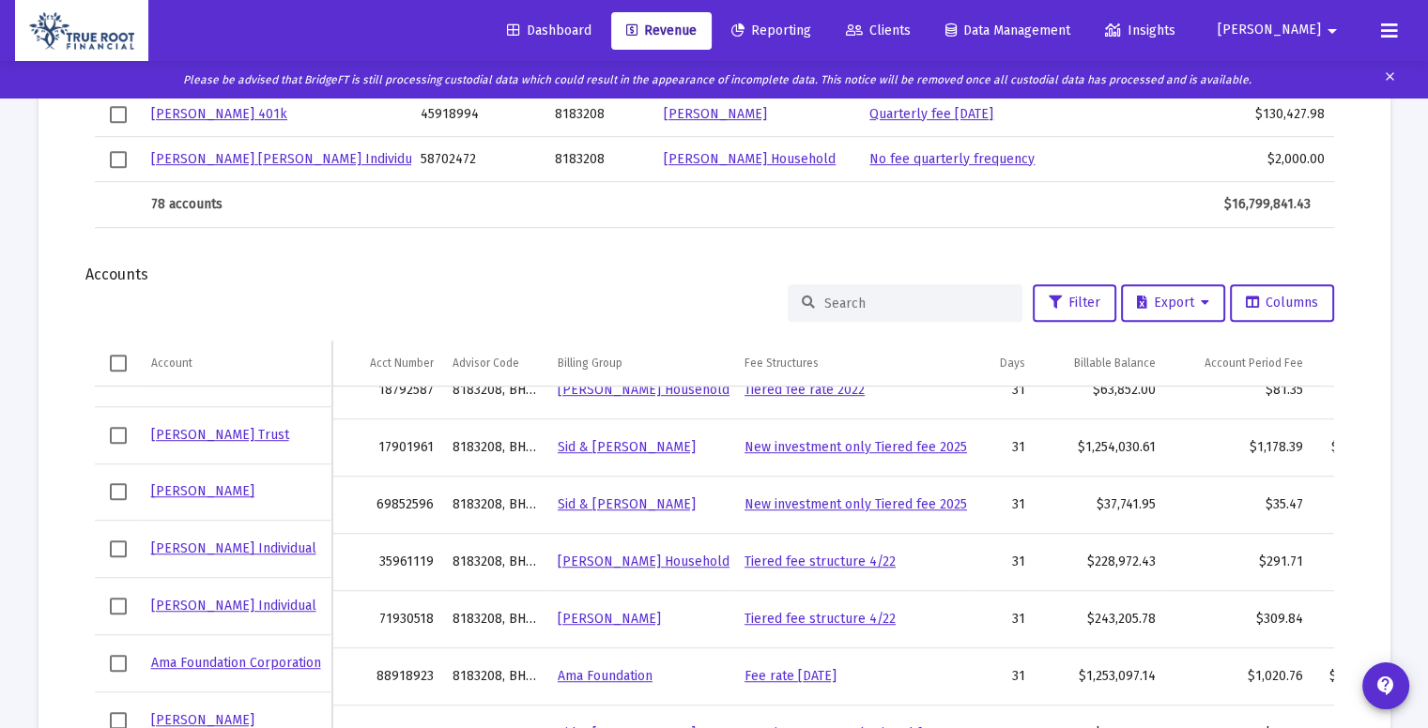
scroll to position [1191, 0]
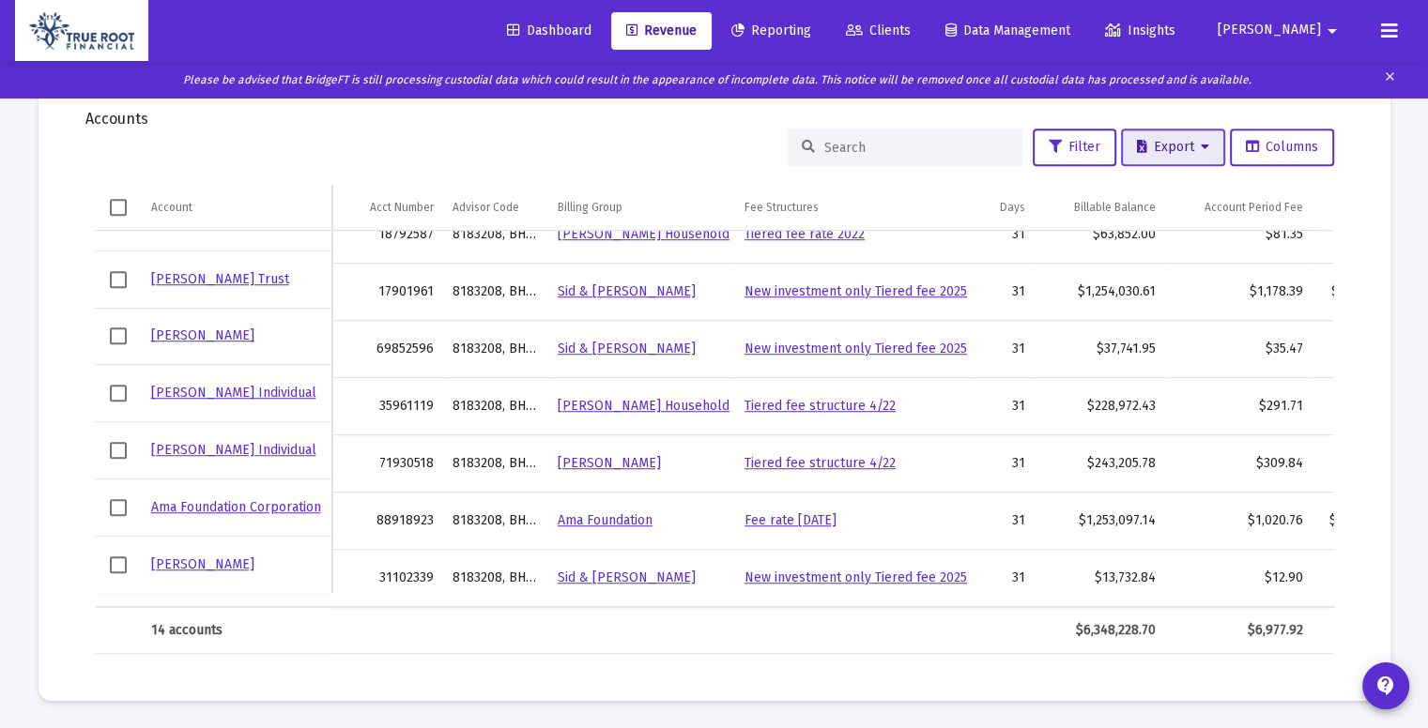
click at [1205, 153] on icon at bounding box center [1204, 147] width 8 height 13
click at [1190, 191] on button "Export All Rows" at bounding box center [1179, 195] width 128 height 45
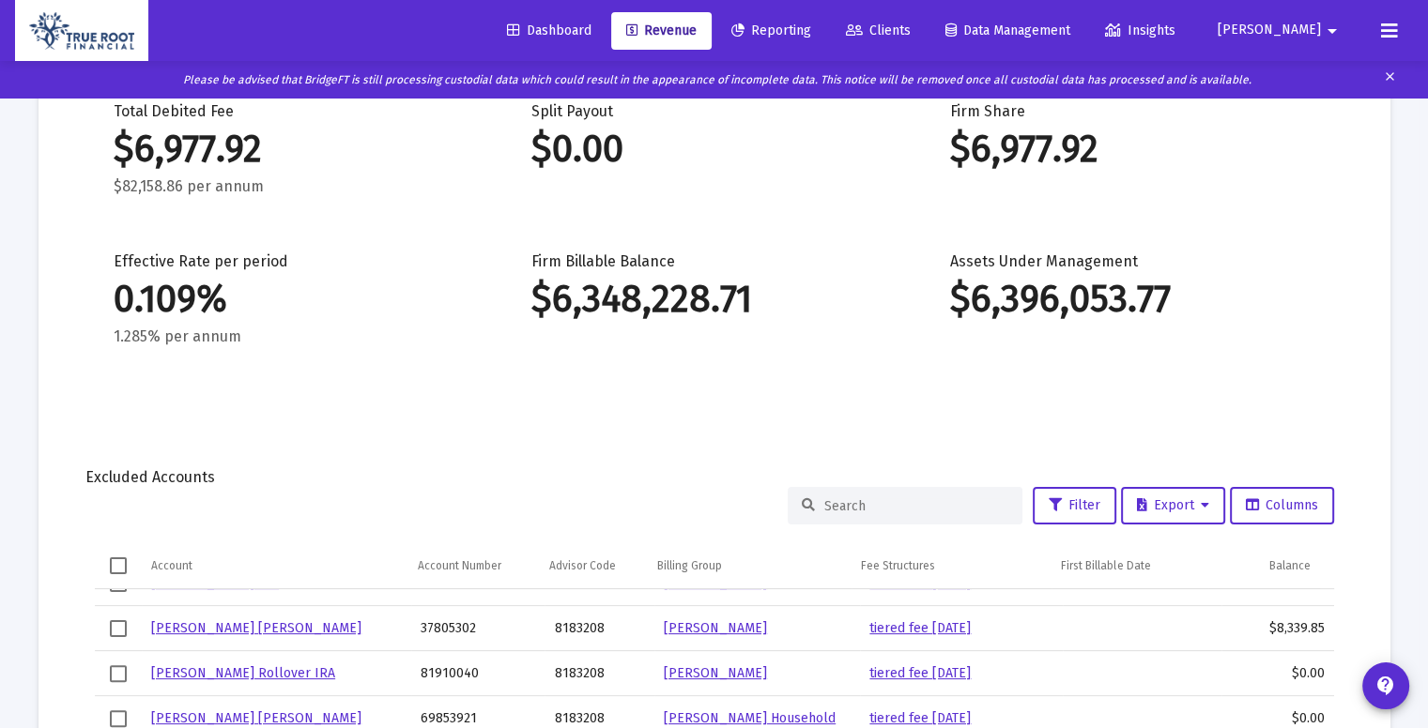
scroll to position [0, 0]
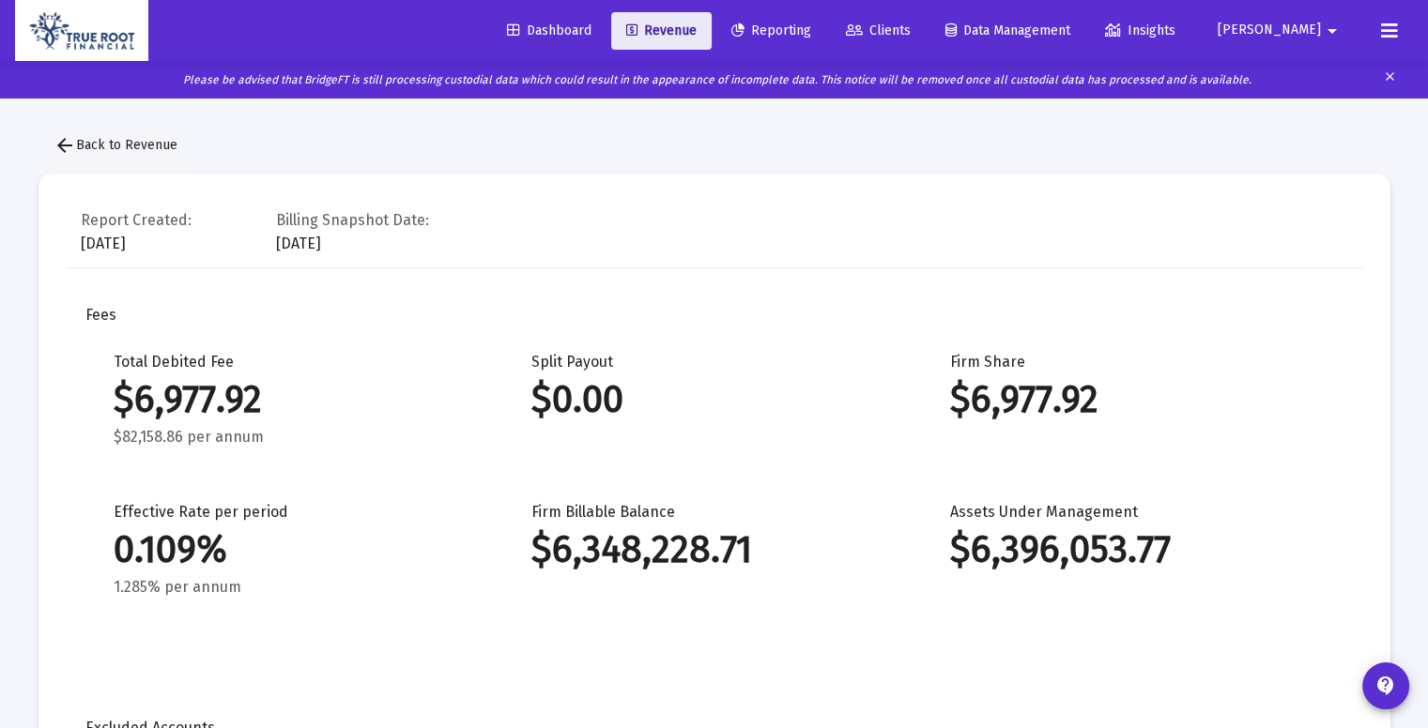
click at [711, 17] on link "Revenue" at bounding box center [661, 31] width 100 height 38
